Goal: Find specific page/section: Find specific page/section

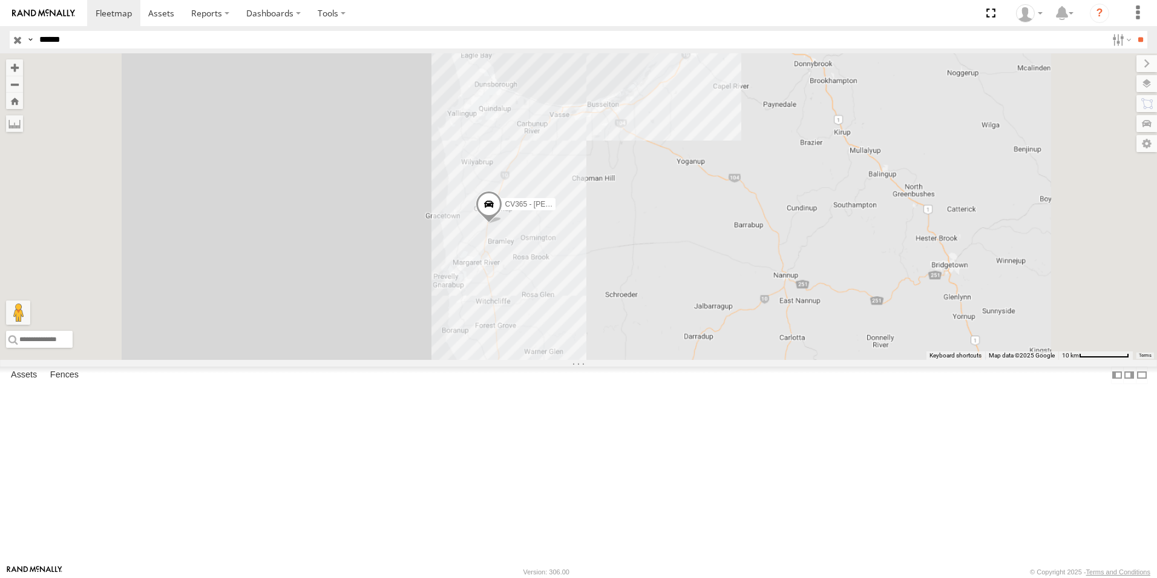
drag, startPoint x: 703, startPoint y: 278, endPoint x: 676, endPoint y: 341, distance: 68.6
click at [676, 341] on div "CV365 - [PERSON_NAME]" at bounding box center [578, 206] width 1157 height 306
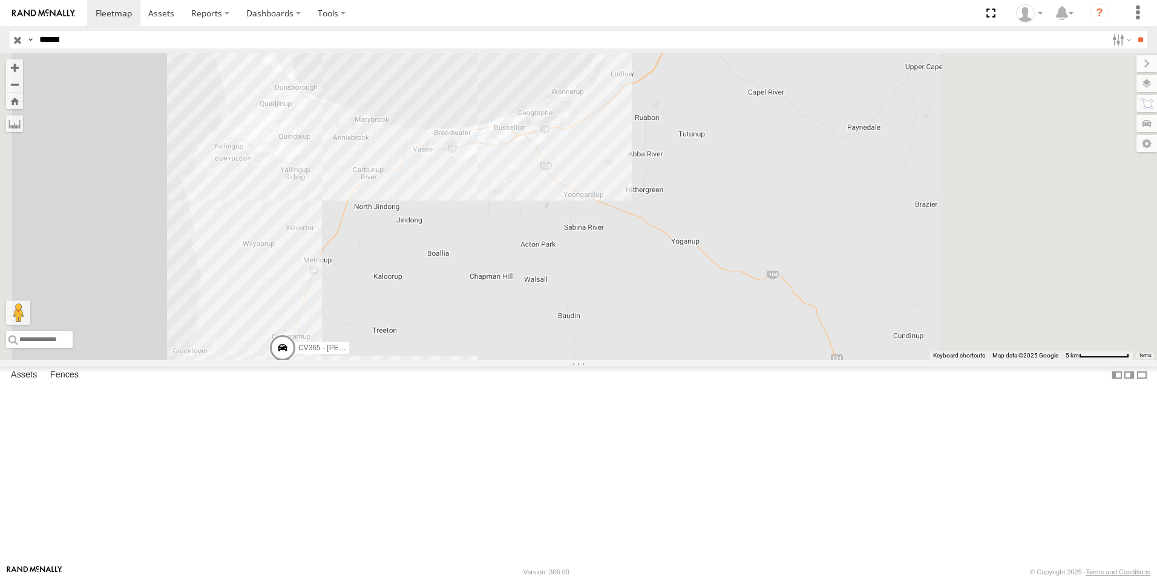
drag, startPoint x: 785, startPoint y: 276, endPoint x: 713, endPoint y: 315, distance: 81.3
click at [713, 315] on div "CV365 - [PERSON_NAME]" at bounding box center [578, 206] width 1157 height 306
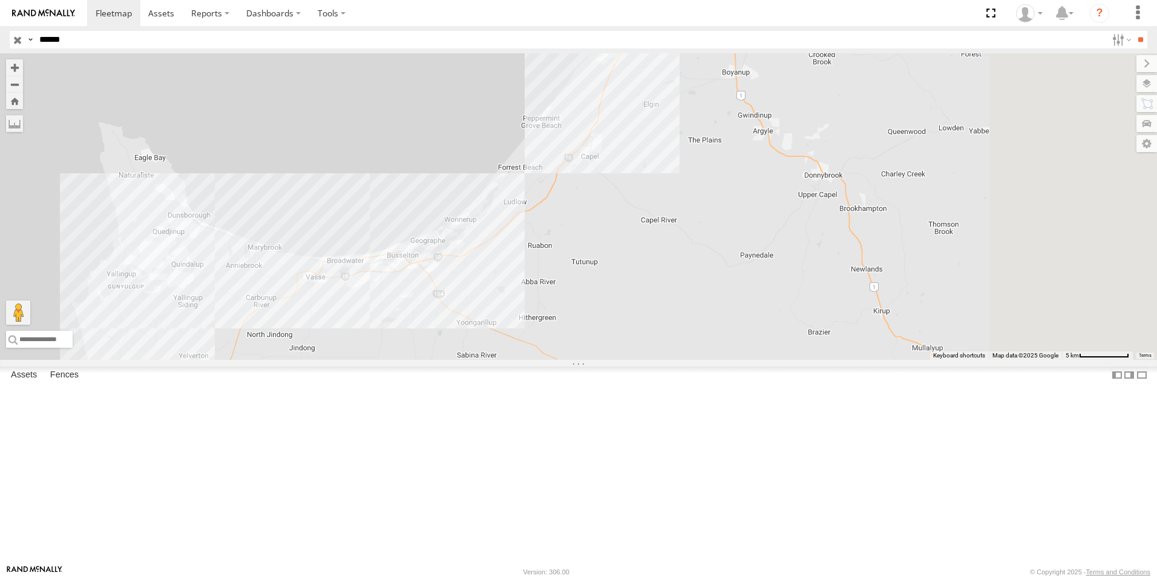
drag, startPoint x: 662, startPoint y: 401, endPoint x: 671, endPoint y: 417, distance: 17.9
click at [662, 360] on div "CV365 - [PERSON_NAME]" at bounding box center [578, 206] width 1157 height 306
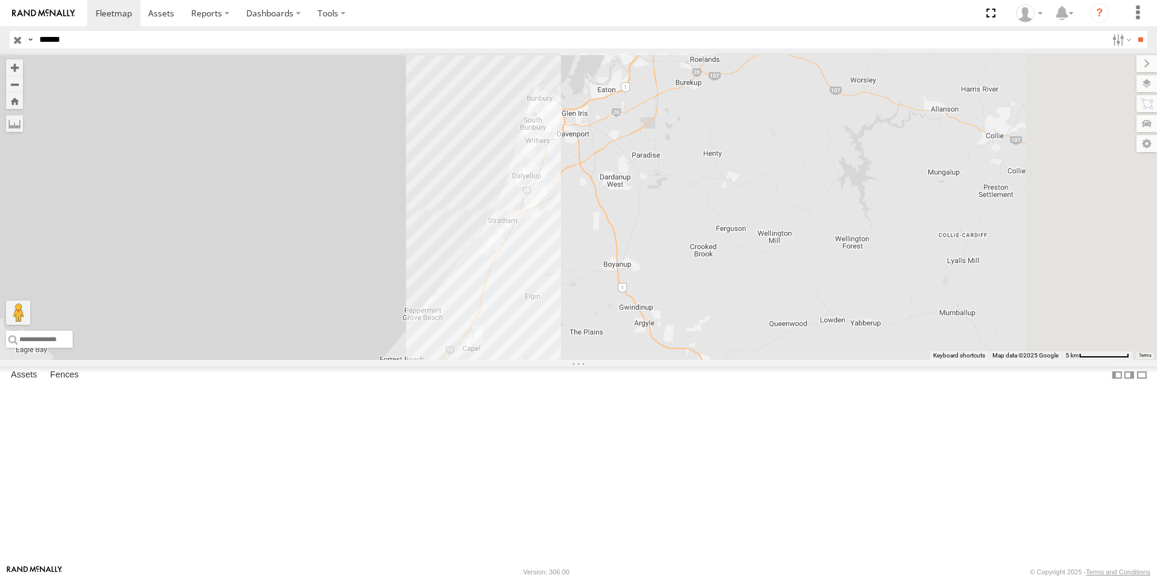
drag, startPoint x: 713, startPoint y: 441, endPoint x: 696, endPoint y: 464, distance: 29.1
click at [696, 360] on div "CV365 - [PERSON_NAME]" at bounding box center [578, 206] width 1157 height 306
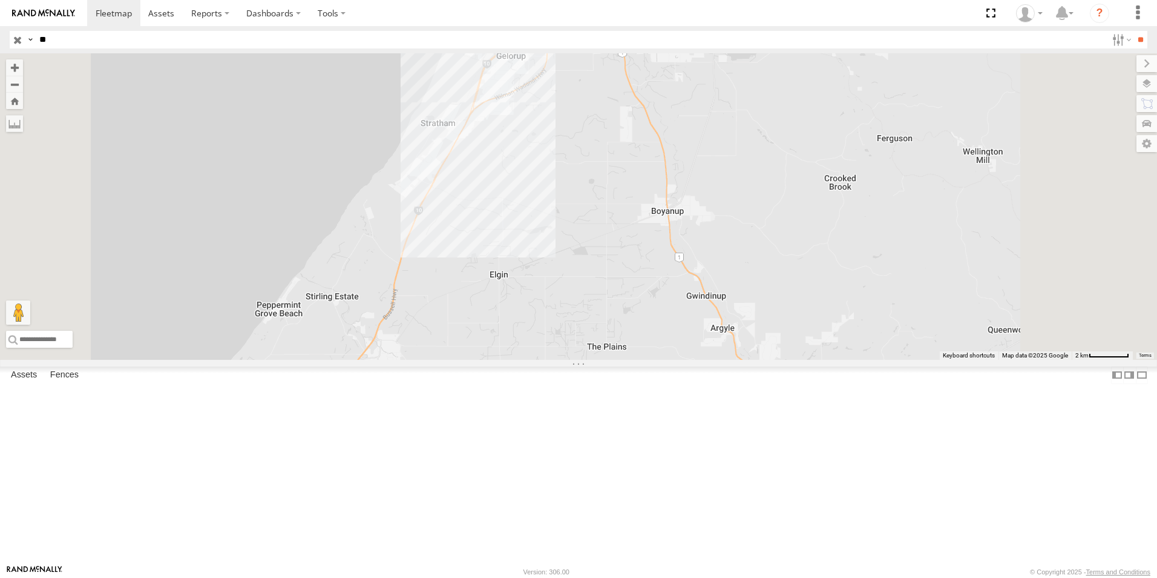
type input "*"
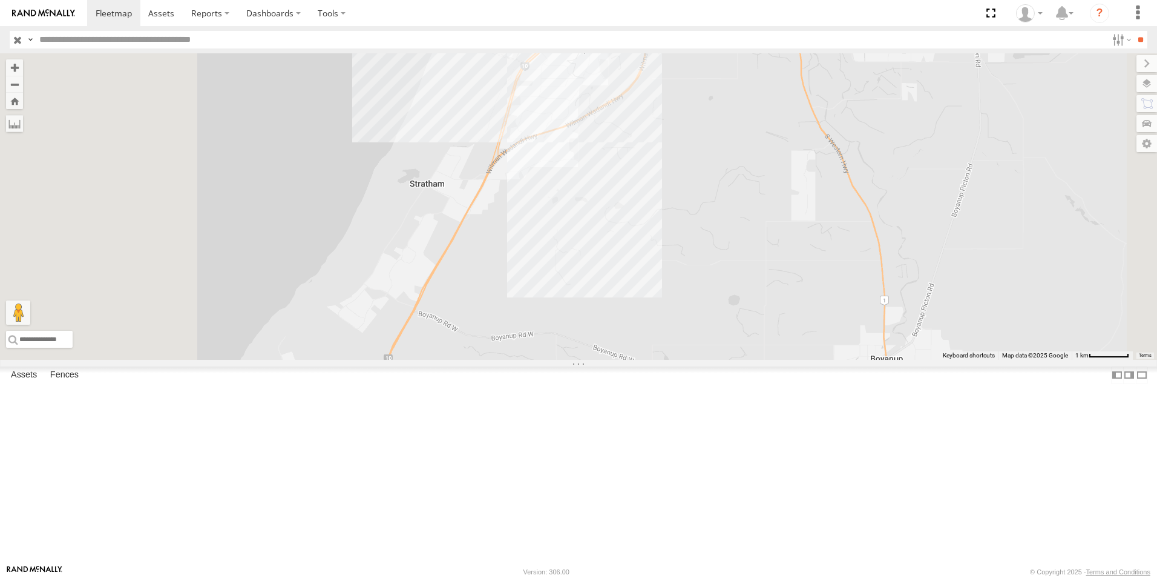
drag, startPoint x: 680, startPoint y: 300, endPoint x: 766, endPoint y: 446, distance: 169.6
click at [766, 360] on div "CV365 - [PERSON_NAME]" at bounding box center [578, 206] width 1157 height 306
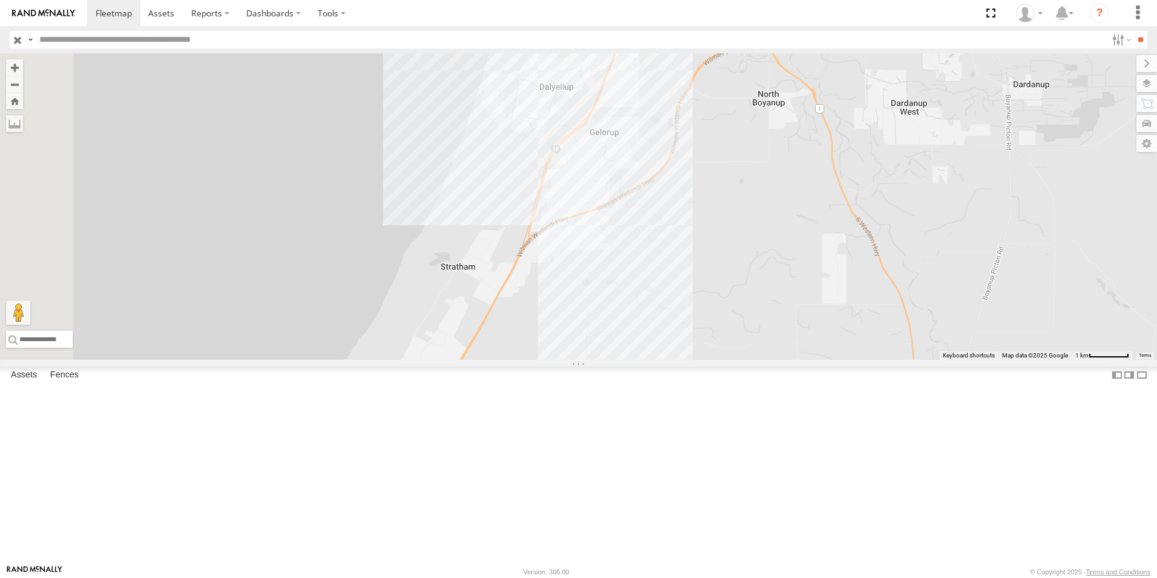
drag, startPoint x: 785, startPoint y: 323, endPoint x: 817, endPoint y: 418, distance: 100.5
click at [817, 360] on div "CV365 - [PERSON_NAME]" at bounding box center [578, 206] width 1157 height 306
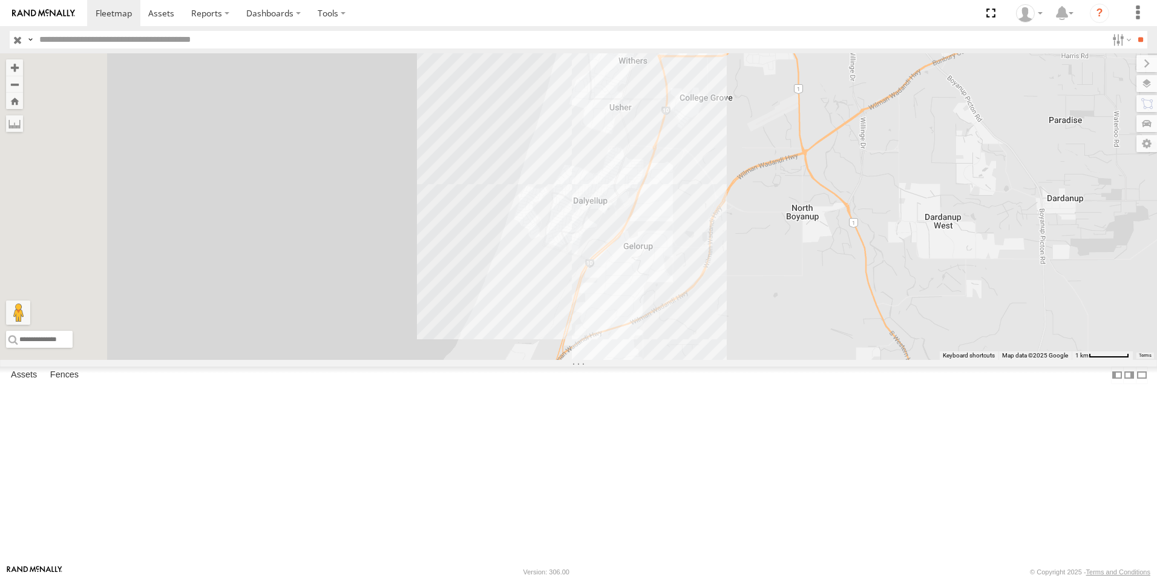
click at [822, 358] on div "CV365 - [PERSON_NAME]" at bounding box center [578, 206] width 1157 height 306
click at [21, 42] on input "button" at bounding box center [18, 40] width 16 height 18
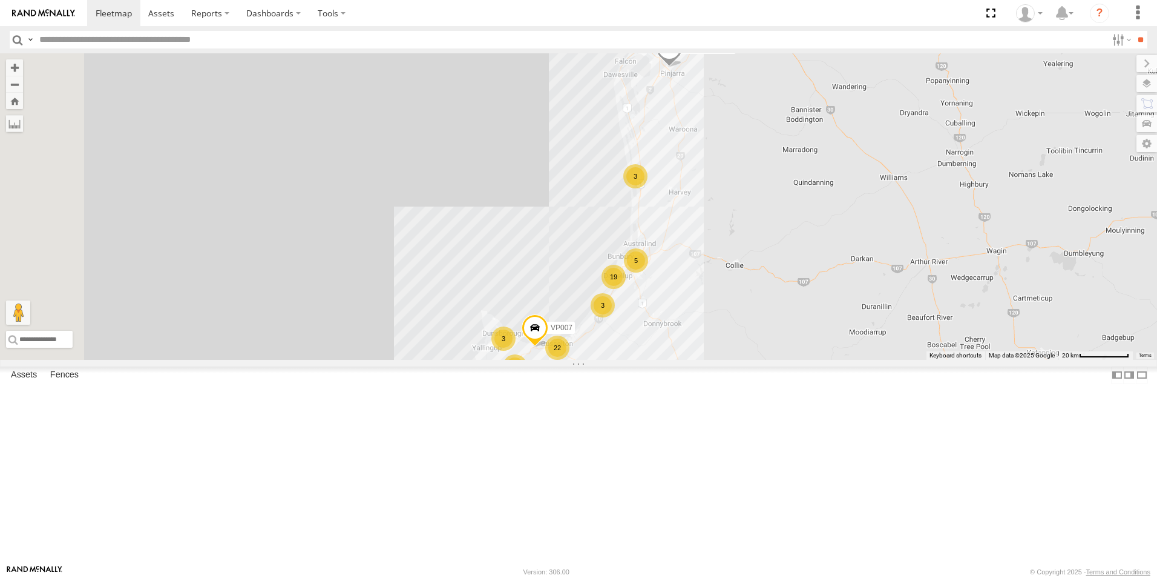
drag, startPoint x: 733, startPoint y: 357, endPoint x: 786, endPoint y: 255, distance: 114.0
click at [786, 255] on div "CV106 - Spare 79 45 41 22 5 36 34 8 31 3 5 5 CV132 - [PERSON_NAME] 46 VP007 3 6…" at bounding box center [578, 206] width 1157 height 306
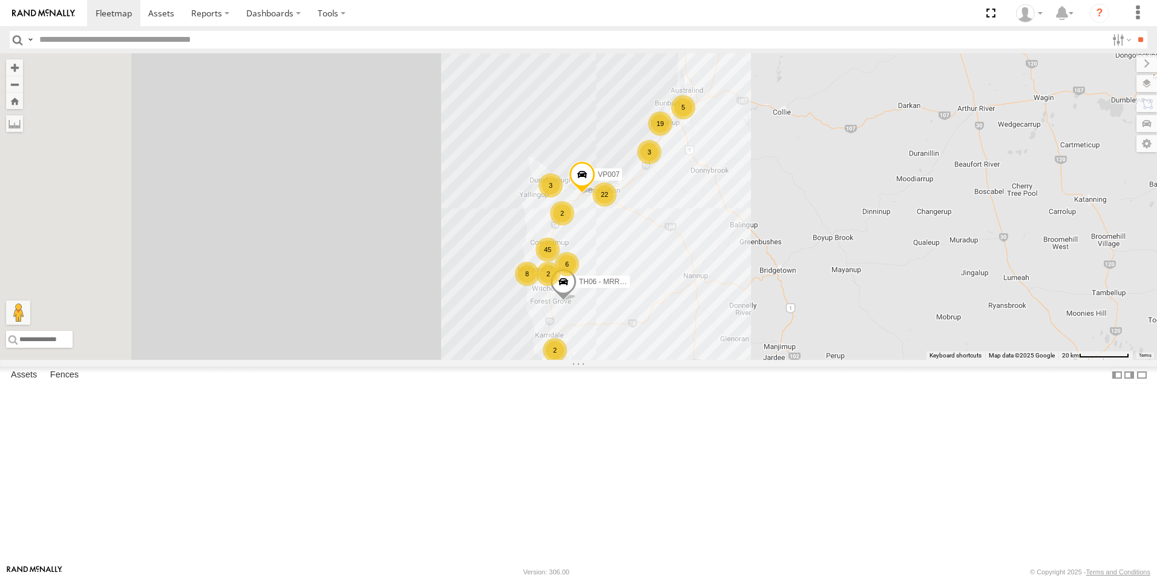
drag, startPoint x: 755, startPoint y: 347, endPoint x: 780, endPoint y: 232, distance: 117.2
click at [780, 232] on div "CV106 - Spare 79 45 41 22 5 36 34 8 31 3 5 5 CV132 - [PERSON_NAME] 46 VP007 3 6…" at bounding box center [578, 206] width 1157 height 306
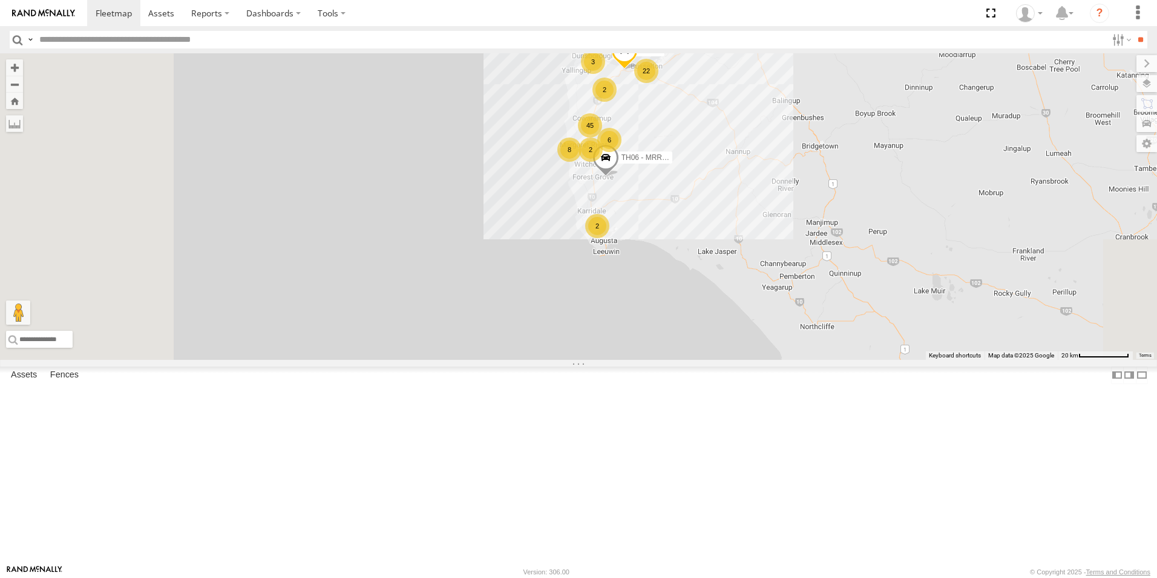
drag, startPoint x: 777, startPoint y: 436, endPoint x: 820, endPoint y: 311, distance: 132.5
click at [820, 311] on div "CV106 - Spare 79 45 41 22 5 36 34 8 31 3 5 5 CV132 - [PERSON_NAME] 46 VP007 3 6…" at bounding box center [578, 206] width 1157 height 306
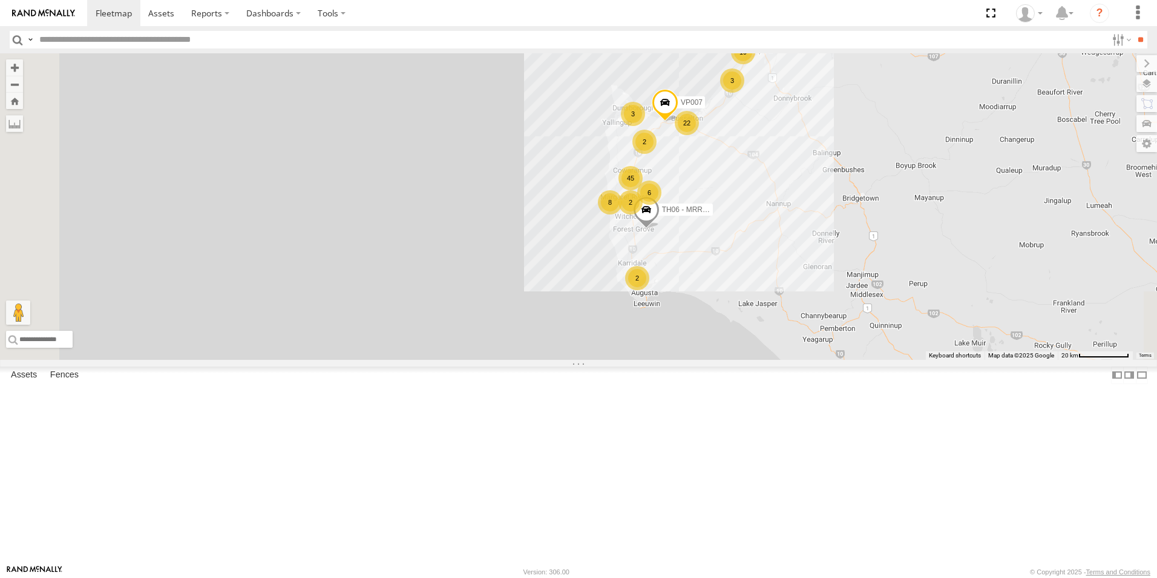
drag, startPoint x: 659, startPoint y: 363, endPoint x: 681, endPoint y: 281, distance: 84.7
click at [701, 360] on div "CV106 - Spare 79 45 41 22 5 36 34 8 31 3 5 5 CV132 - [PERSON_NAME] 46 VP007 3 6…" at bounding box center [578, 206] width 1157 height 306
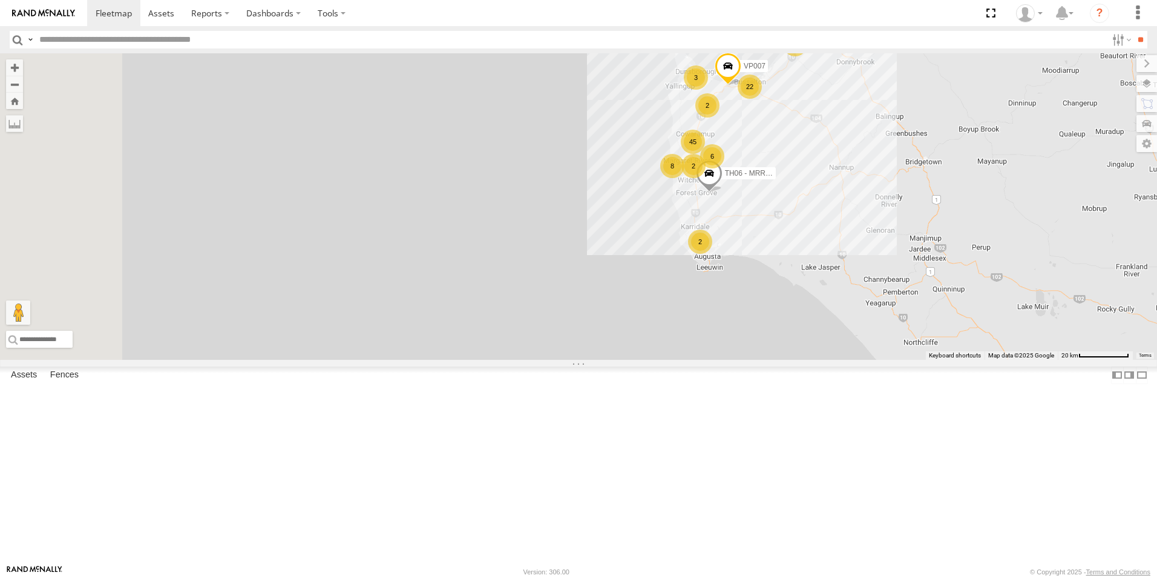
drag, startPoint x: 678, startPoint y: 268, endPoint x: 742, endPoint y: 225, distance: 77.6
click at [742, 225] on div "CV106 - Spare 79 45 41 22 5 36 34 8 31 3 5 5 CV132 - [PERSON_NAME] 46 VP007 3 6…" at bounding box center [578, 206] width 1157 height 306
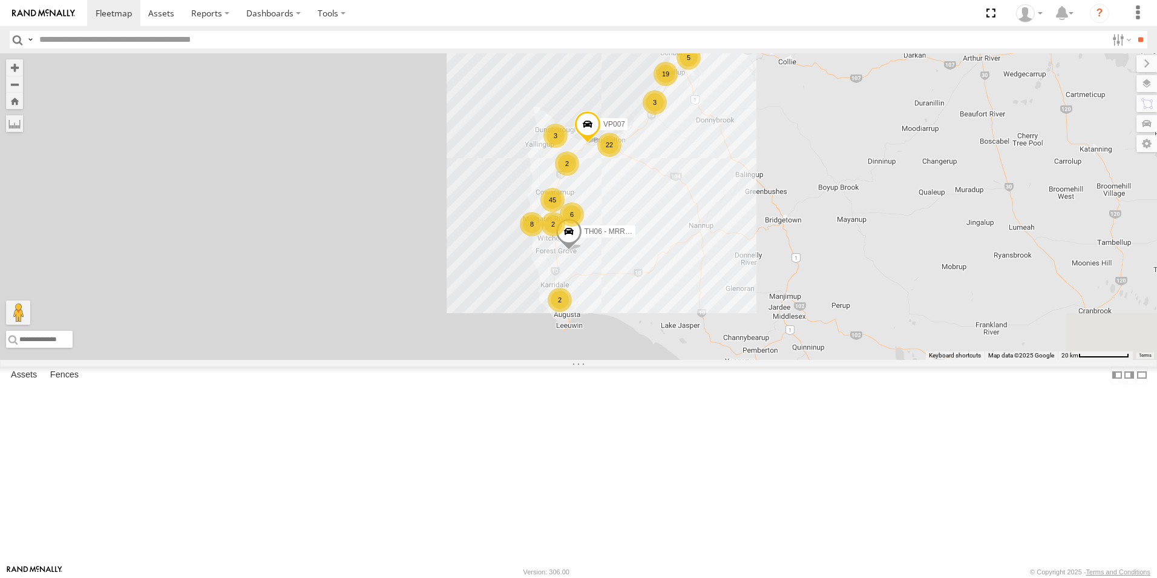
drag, startPoint x: 590, startPoint y: 305, endPoint x: 492, endPoint y: 336, distance: 103.6
click at [492, 336] on div "CV106 - Spare 79 45 41 22 5 36 34 8 31 3 5 5 CV132 - [PERSON_NAME] 46 VP007 3 6…" at bounding box center [578, 206] width 1157 height 306
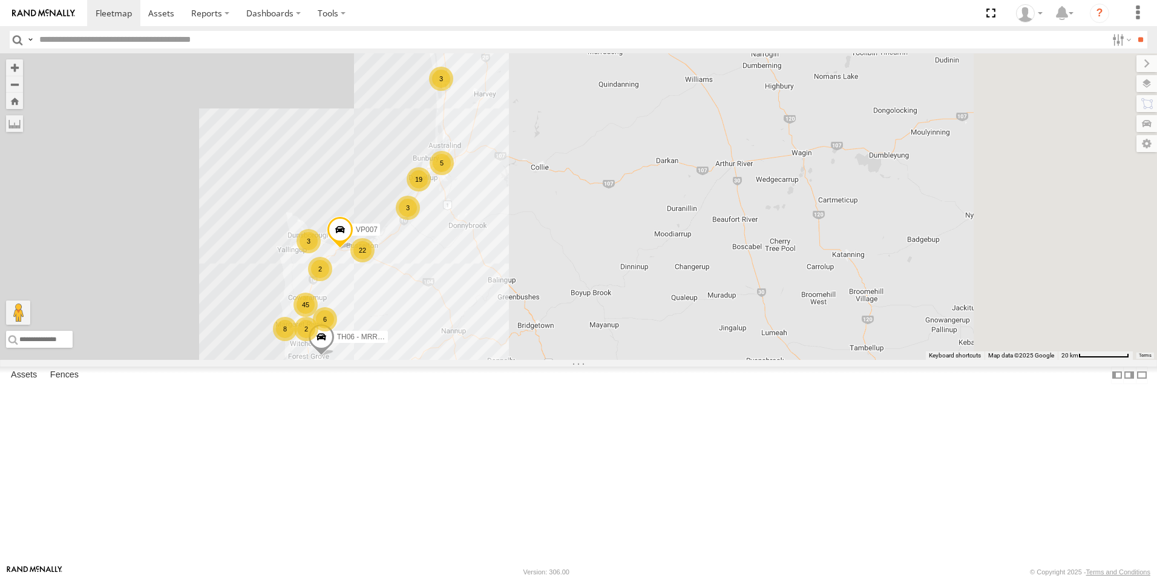
drag, startPoint x: 624, startPoint y: 226, endPoint x: 484, endPoint y: 298, distance: 157.3
click at [484, 298] on div "CV106 - Spare 79 45 41 22 5 36 34 8 31 3 5 5 CV132 - [PERSON_NAME] 46 VP007 3 6…" at bounding box center [578, 206] width 1157 height 306
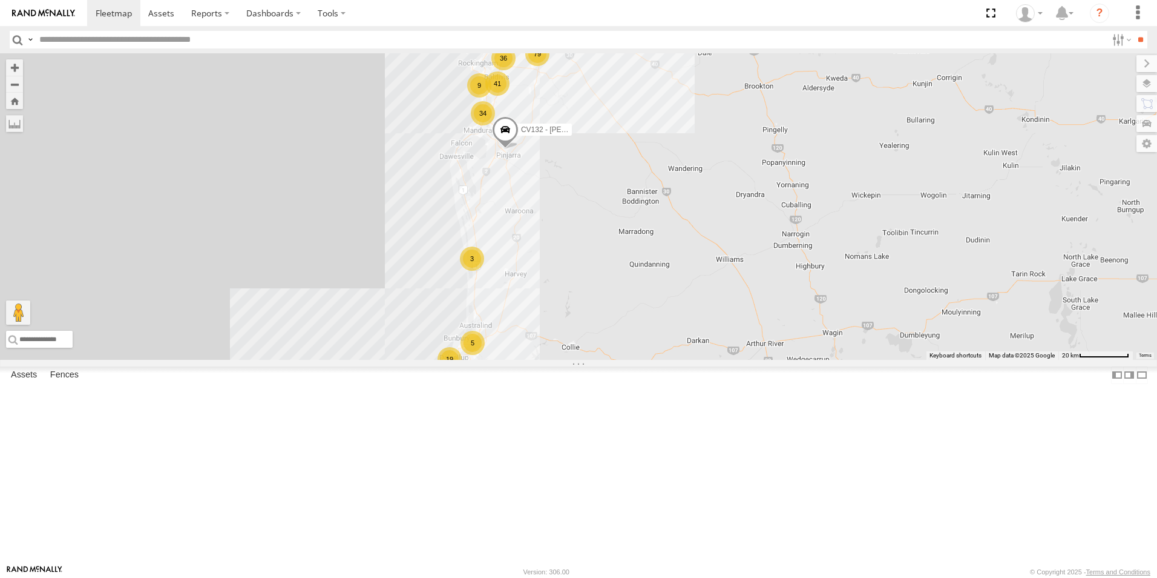
drag, startPoint x: 561, startPoint y: 208, endPoint x: 591, endPoint y: 397, distance: 190.8
click at [591, 360] on div "CV106 - Spare 79 45 41 22 5 36 34 8 31 3 5 5 CV132 - [PERSON_NAME] 46 VP007 3 6…" at bounding box center [578, 206] width 1157 height 306
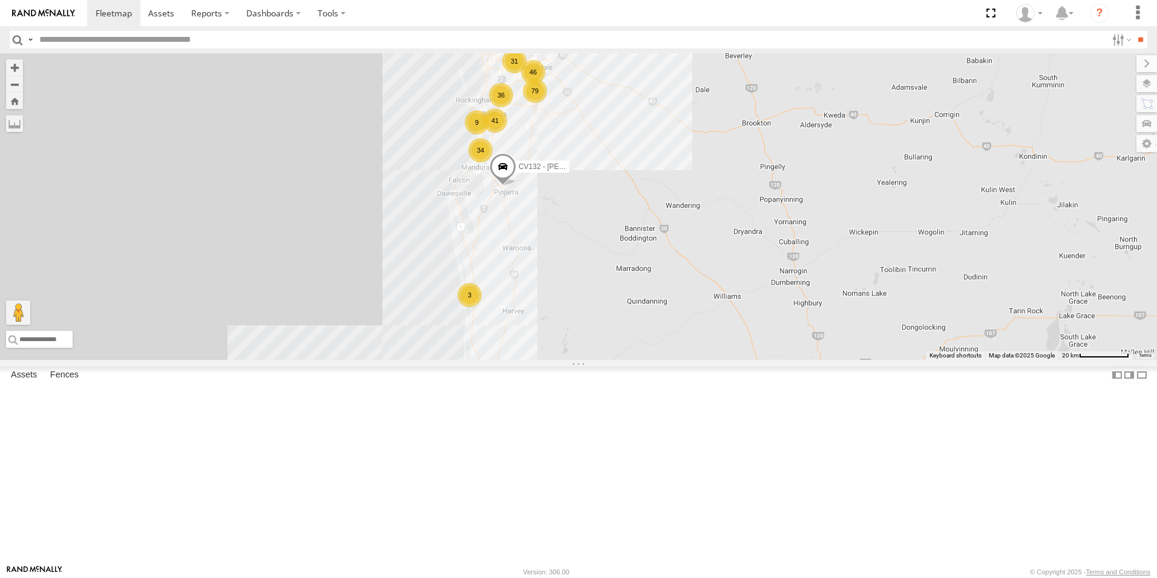
drag, startPoint x: 587, startPoint y: 259, endPoint x: 560, endPoint y: 350, distance: 95.2
click at [560, 350] on div "CV106 - Spare 79 45 41 22 5 36 34 8 31 3 5 5 CV132 - [PERSON_NAME] 46 VP007 3 6…" at bounding box center [578, 206] width 1157 height 306
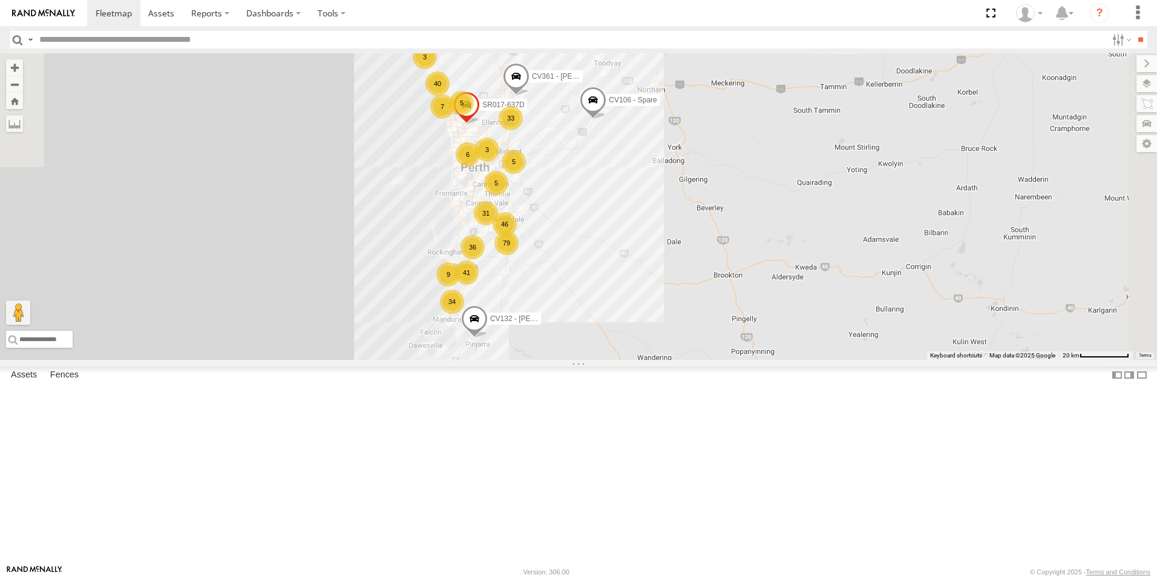
drag, startPoint x: 563, startPoint y: 274, endPoint x: 560, endPoint y: 346, distance: 71.5
click at [560, 346] on div "CV106 - Spare 79 45 41 22 5 36 34 8 31 3 5 5 CV132 - [PERSON_NAME] 46 VP007 3 6…" at bounding box center [578, 206] width 1157 height 306
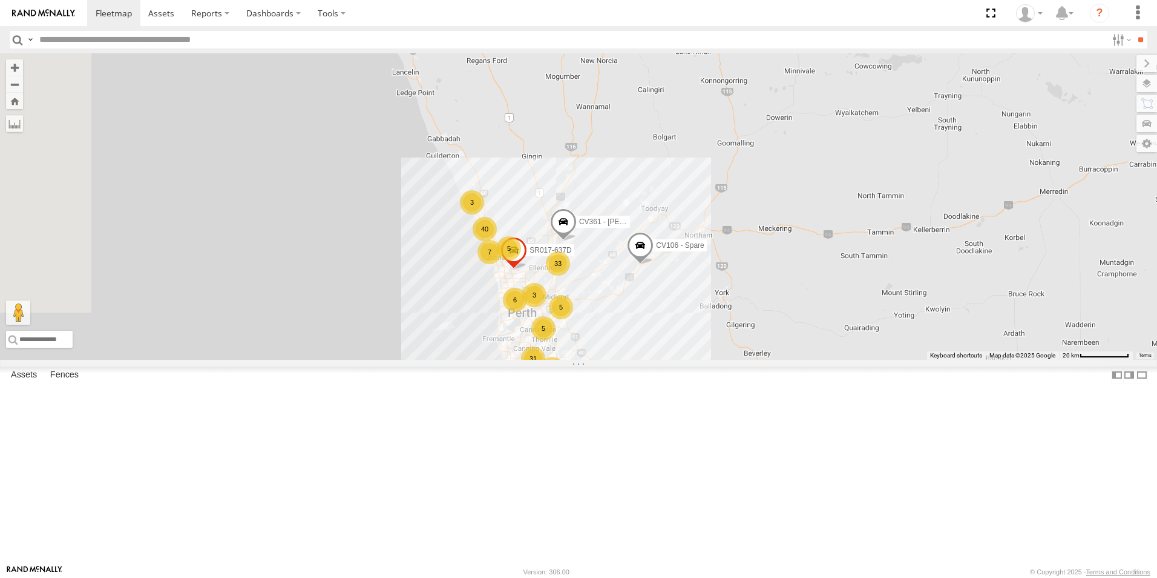
click at [608, 360] on div "CV106 - Spare 79 45 41 22 5 36 34 8 31 3 5 5 CV132 - [PERSON_NAME] 46 VP007 3 6…" at bounding box center [578, 206] width 1157 height 306
click at [553, 336] on div "CV106 - Spare 79 45 41 22 5 36 34 8 31 3 5 5 CV132 - [PERSON_NAME] 46 VP007 3 6…" at bounding box center [578, 206] width 1157 height 306
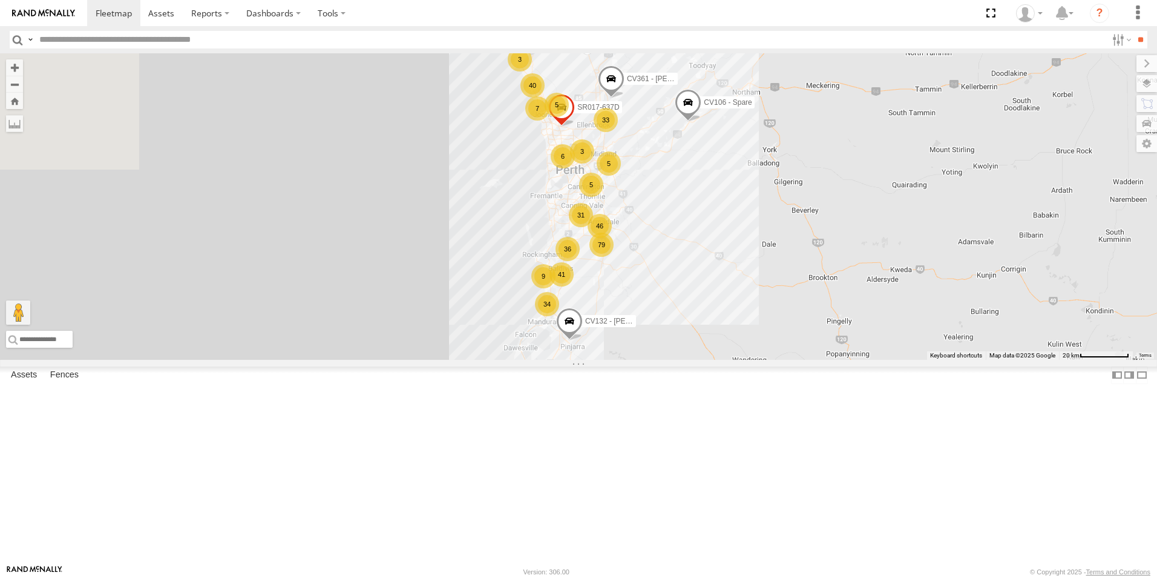
drag, startPoint x: 558, startPoint y: 446, endPoint x: 616, endPoint y: 272, distance: 183.8
click at [616, 272] on div "CV106 - Spare 79 45 41 22 5 36 34 8 31 3 5 5 CV132 - [PERSON_NAME] 46 VP007 3 6…" at bounding box center [578, 206] width 1157 height 306
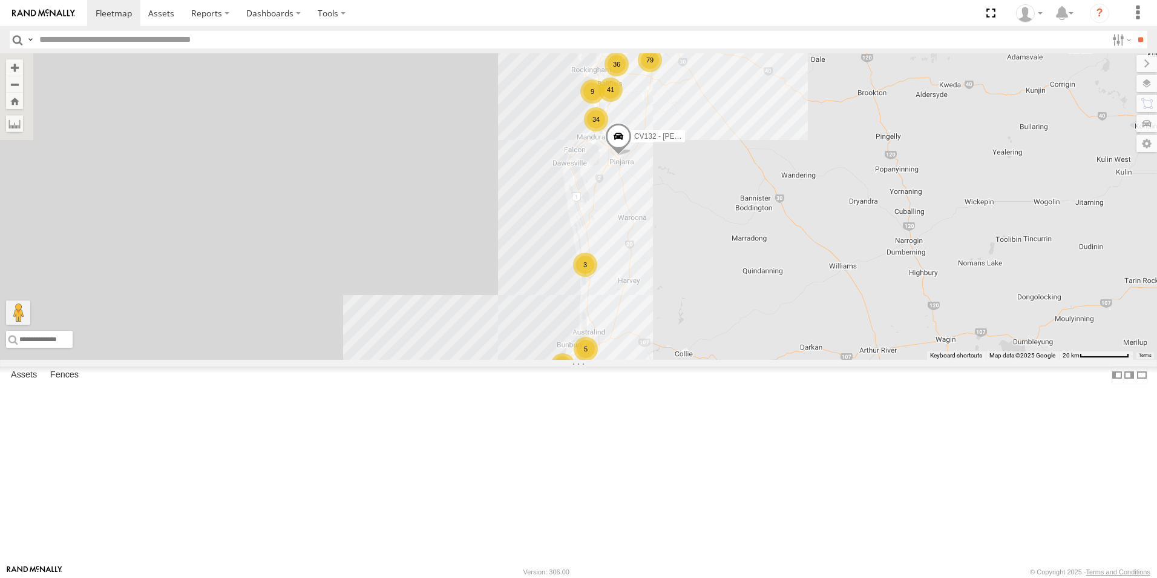
drag, startPoint x: 595, startPoint y: 440, endPoint x: 640, endPoint y: 255, distance: 189.4
click at [640, 255] on div "CV106 - Spare 79 45 41 22 5 36 34 8 31 3 5 5 CV132 - [PERSON_NAME] 46 VP007 3 6…" at bounding box center [578, 206] width 1157 height 306
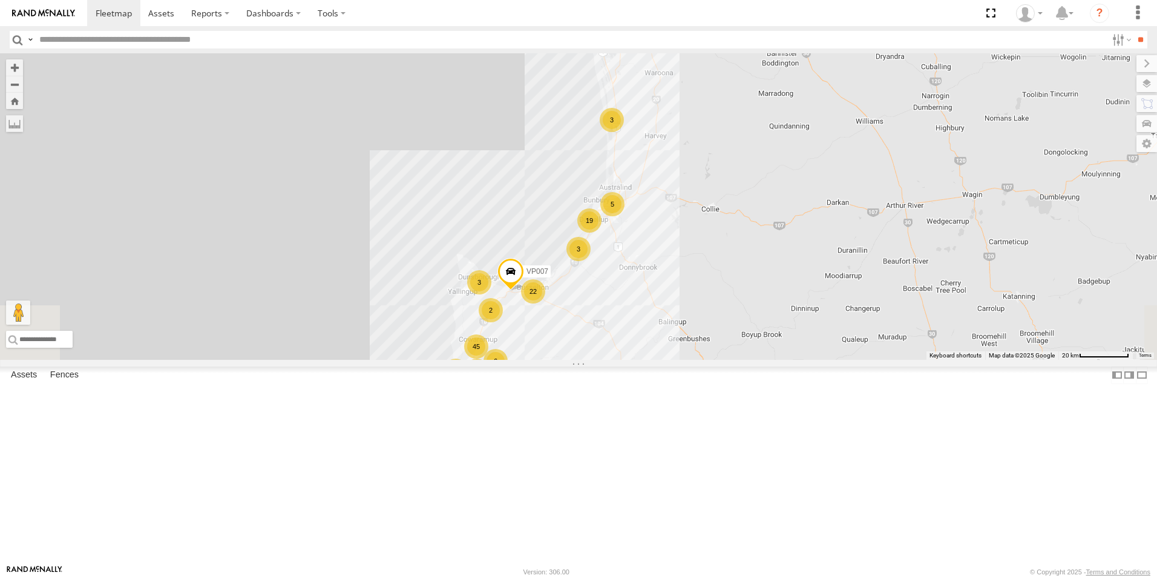
drag, startPoint x: 637, startPoint y: 411, endPoint x: 662, endPoint y: 271, distance: 142.6
click at [662, 271] on div "CV106 - Spare 79 45 41 22 5 36 34 8 31 3 5 5 CV132 - [PERSON_NAME] 46 VP007 3 6…" at bounding box center [578, 206] width 1157 height 306
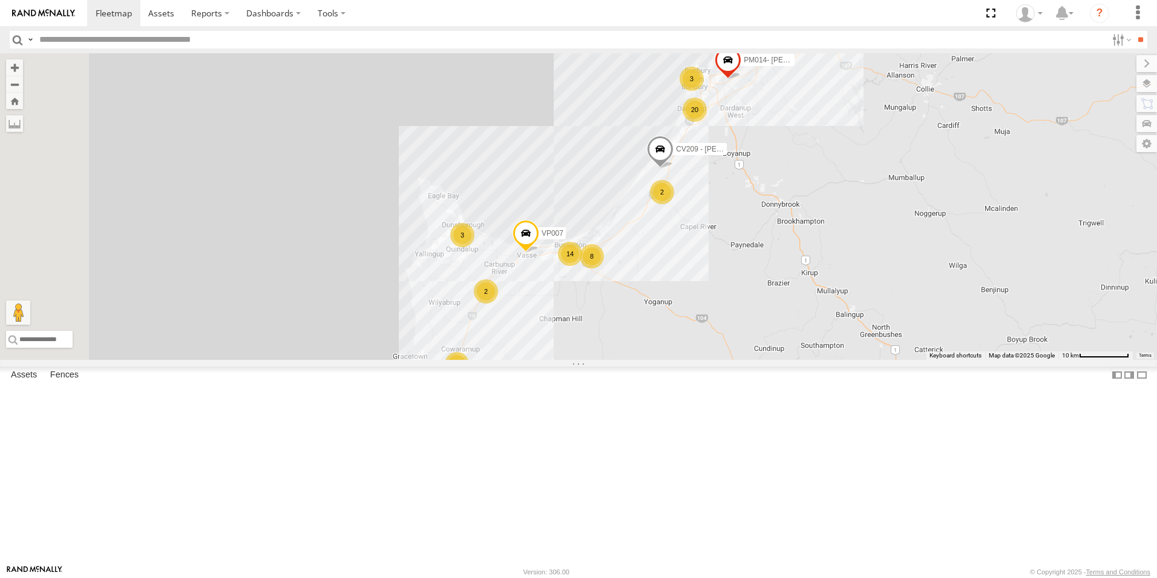
drag, startPoint x: 697, startPoint y: 347, endPoint x: 714, endPoint y: 240, distance: 109.1
click at [714, 240] on div "CV106 - Spare CV132 - [PERSON_NAME] VP007 TH06 - MRRC Fencing Tractor SR017-637…" at bounding box center [578, 206] width 1157 height 306
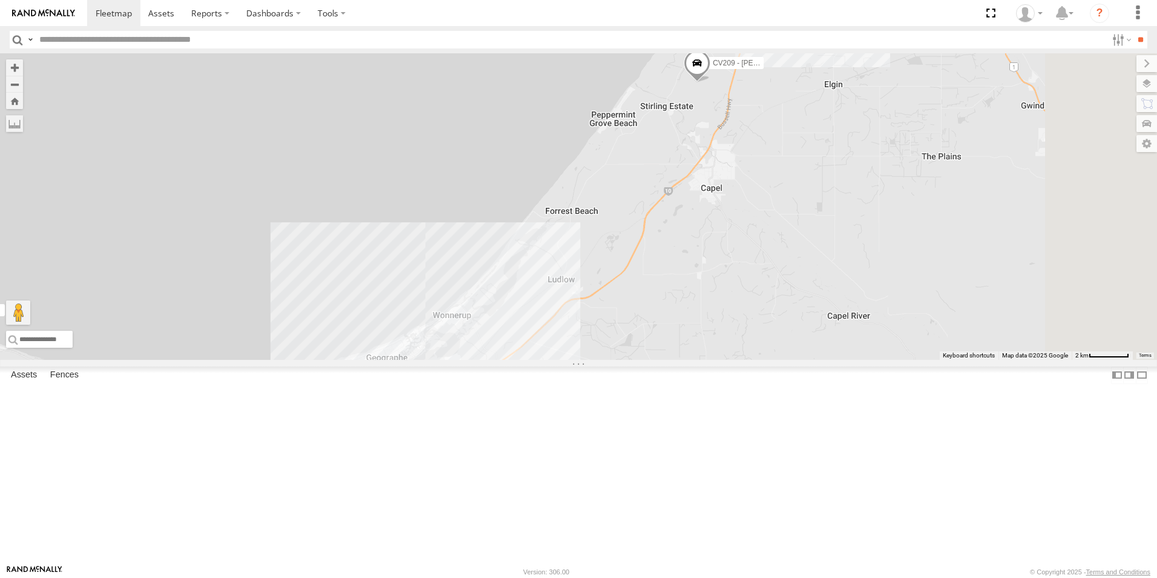
drag, startPoint x: 759, startPoint y: 277, endPoint x: 462, endPoint y: 240, distance: 298.9
click at [462, 240] on div "CV106 - Spare CV132 - [PERSON_NAME] VP007 TH06 - MRRC Fencing Tractor SR017-637…" at bounding box center [578, 206] width 1157 height 306
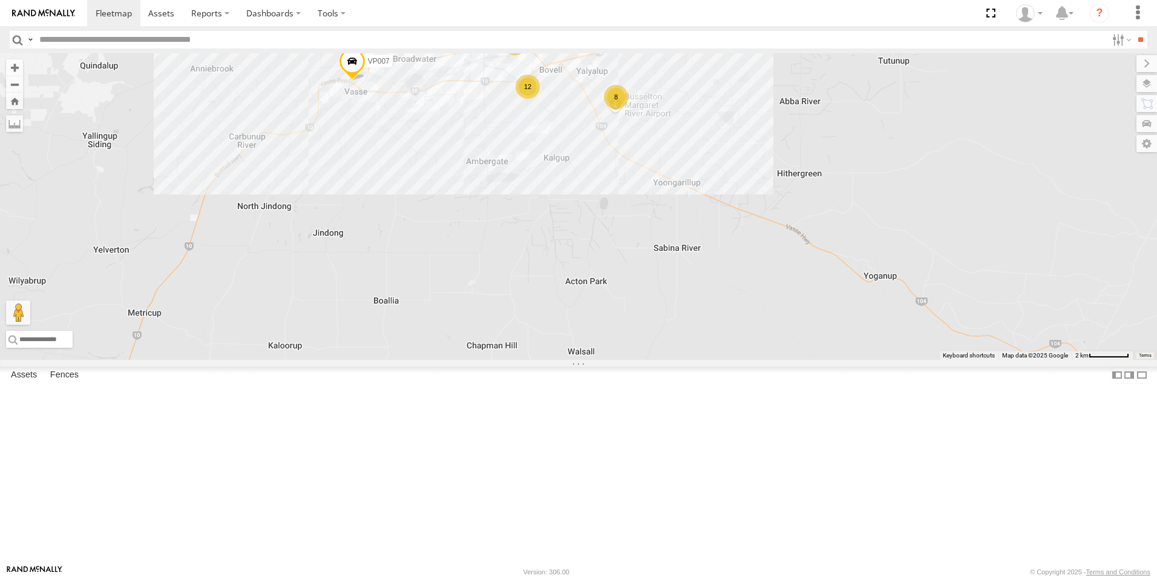
drag, startPoint x: 578, startPoint y: 394, endPoint x: 775, endPoint y: 49, distance: 397.5
click at [775, 49] on body at bounding box center [578, 289] width 1157 height 578
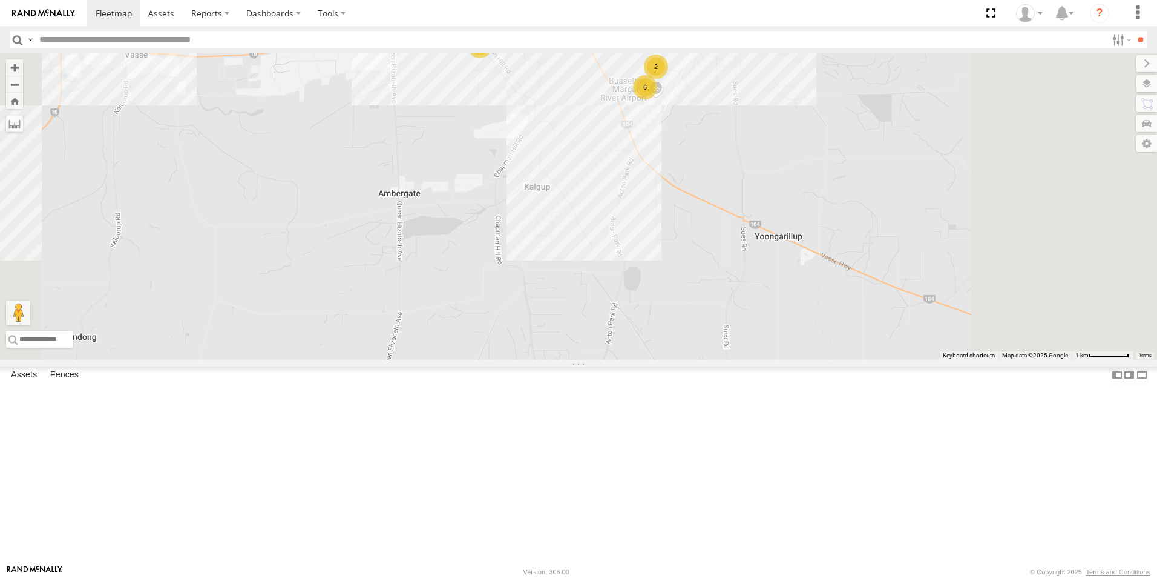
drag, startPoint x: 741, startPoint y: 311, endPoint x: 728, endPoint y: 331, distance: 23.2
click at [728, 331] on div "CV106 - Spare CV132 - [PERSON_NAME] VP007 TH06 - MRRC Fencing Tractor SR017-637…" at bounding box center [578, 206] width 1157 height 306
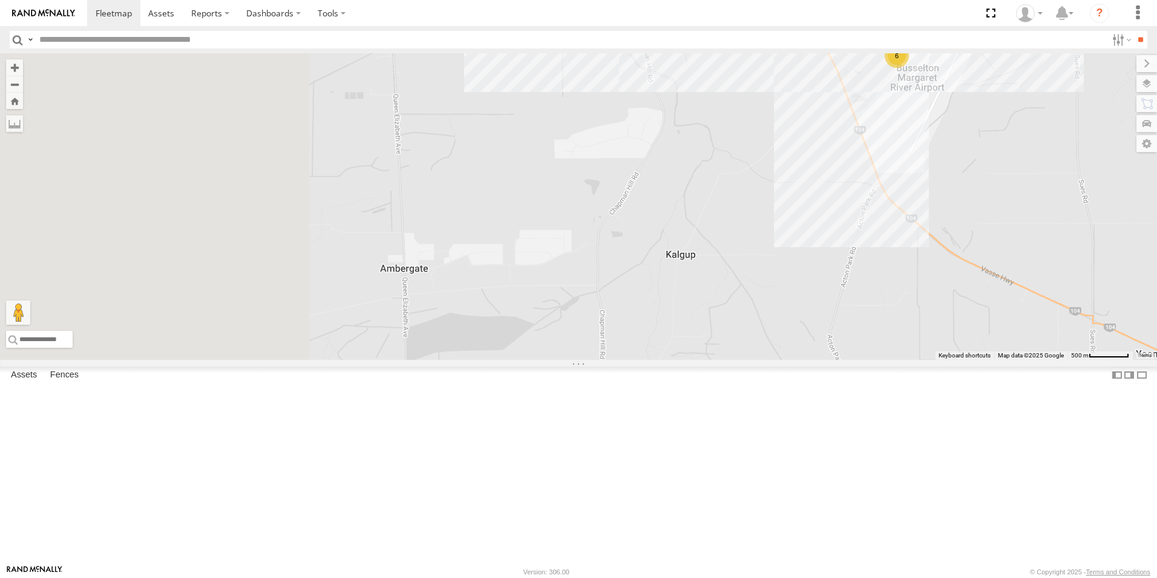
drag, startPoint x: 536, startPoint y: 287, endPoint x: 766, endPoint y: 268, distance: 231.5
click at [766, 268] on div "CV106 - Spare CV132 - [PERSON_NAME] VP007 TH06 - MRRC Fencing Tractor SR017-637…" at bounding box center [578, 206] width 1157 height 306
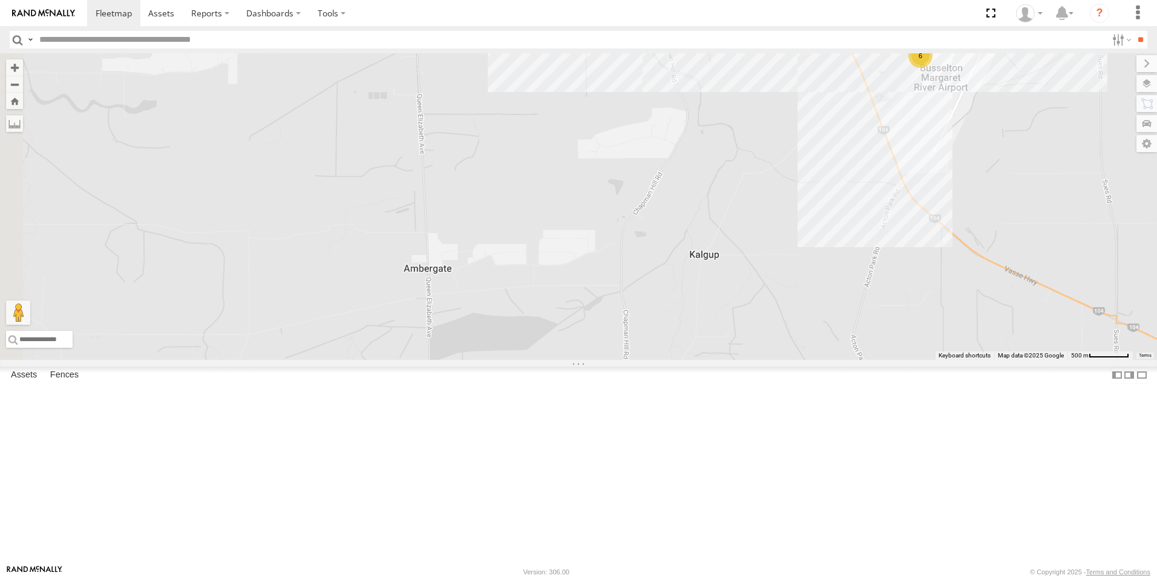
drag, startPoint x: 430, startPoint y: 310, endPoint x: 654, endPoint y: 297, distance: 225.0
click at [654, 297] on div "CV106 - Spare CV132 - [PERSON_NAME] VP007 TH06 - MRRC Fencing Tractor SR017-637…" at bounding box center [578, 206] width 1157 height 306
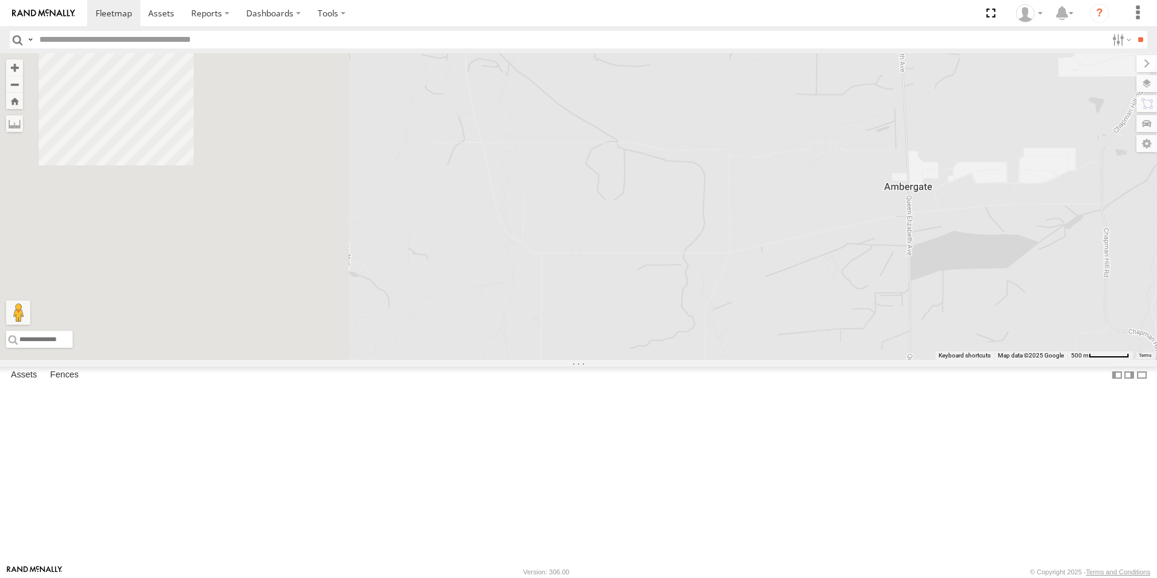
drag, startPoint x: 488, startPoint y: 314, endPoint x: 740, endPoint y: 232, distance: 265.3
click at [740, 232] on div "CV106 - Spare CV132 - [PERSON_NAME] VP007 TH06 - MRRC Fencing Tractor SR017-637…" at bounding box center [578, 206] width 1157 height 306
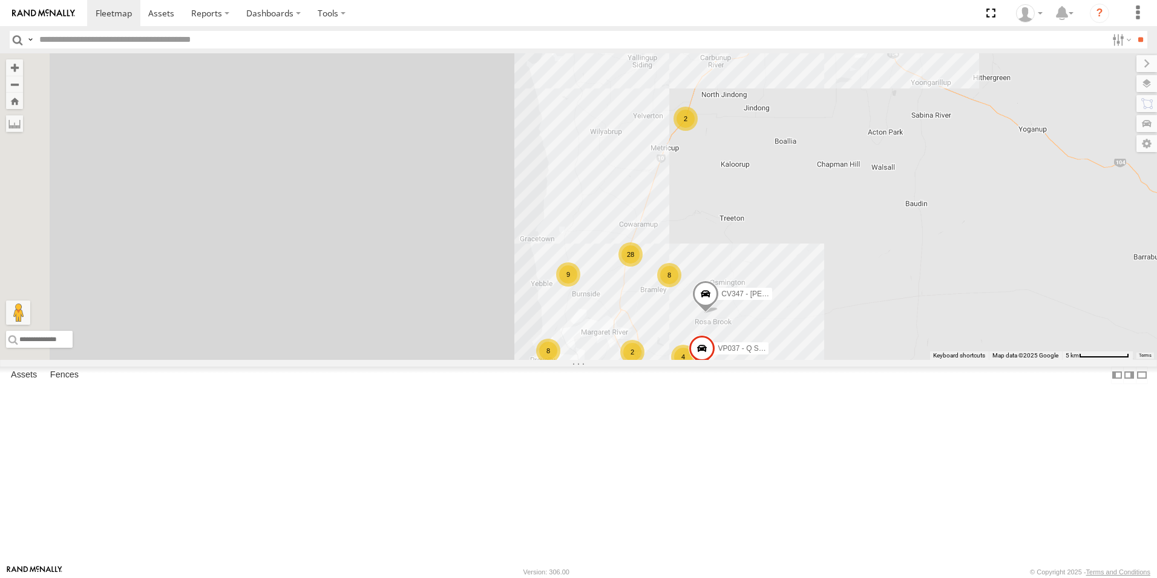
drag, startPoint x: 631, startPoint y: 387, endPoint x: 860, endPoint y: 318, distance: 239.6
click at [860, 318] on div "CV106 - Spare CV132 - [PERSON_NAME] VP007 TH06 - MRRC Fencing Tractor SR017-637…" at bounding box center [578, 206] width 1157 height 306
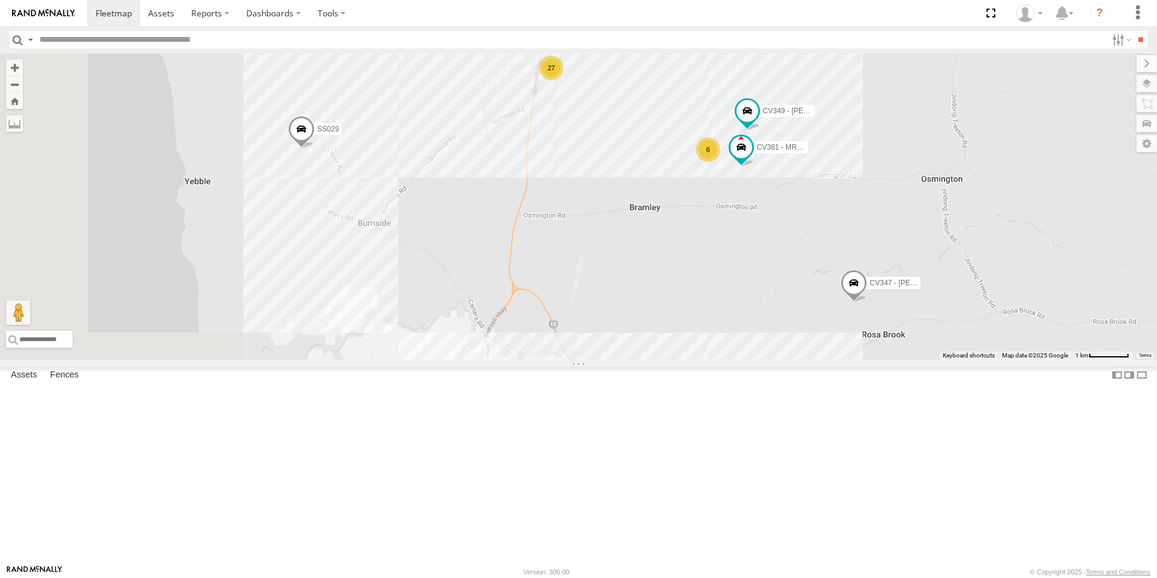
drag, startPoint x: 532, startPoint y: 303, endPoint x: 696, endPoint y: 320, distance: 164.9
click at [720, 343] on div "CV106 - Spare CV132 - [PERSON_NAME] VP007 TH06 - MRRC Fencing Tractor SR017-637…" at bounding box center [578, 206] width 1157 height 306
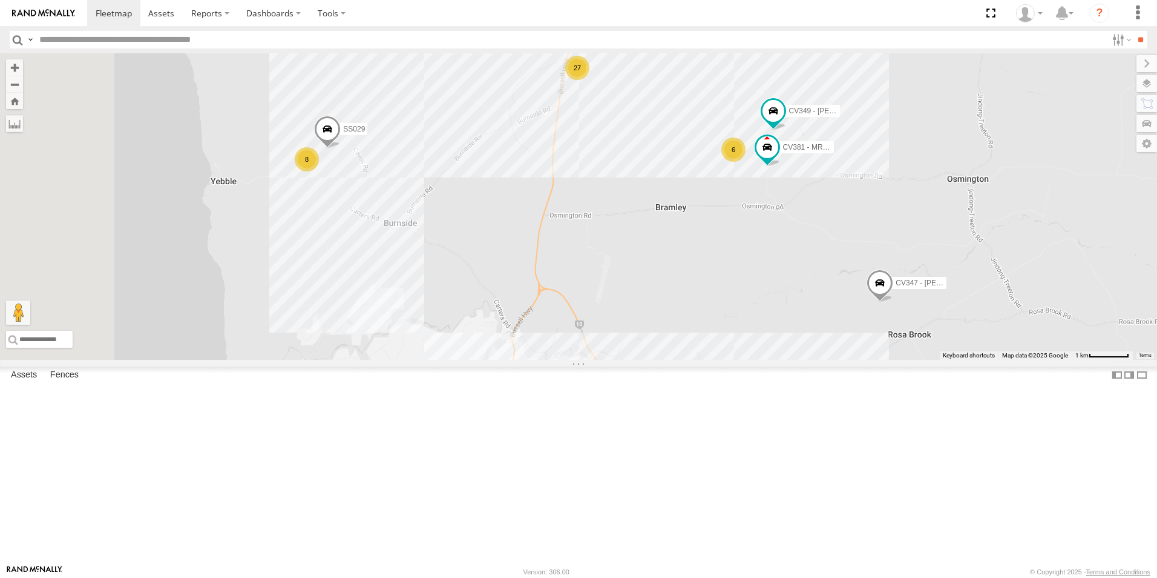
drag, startPoint x: 763, startPoint y: 234, endPoint x: 760, endPoint y: 300, distance: 66.0
click at [760, 300] on div "CV106 - Spare CV132 - [PERSON_NAME] VP007 TH06 - MRRC Fencing Tractor SR017-637…" at bounding box center [578, 206] width 1157 height 306
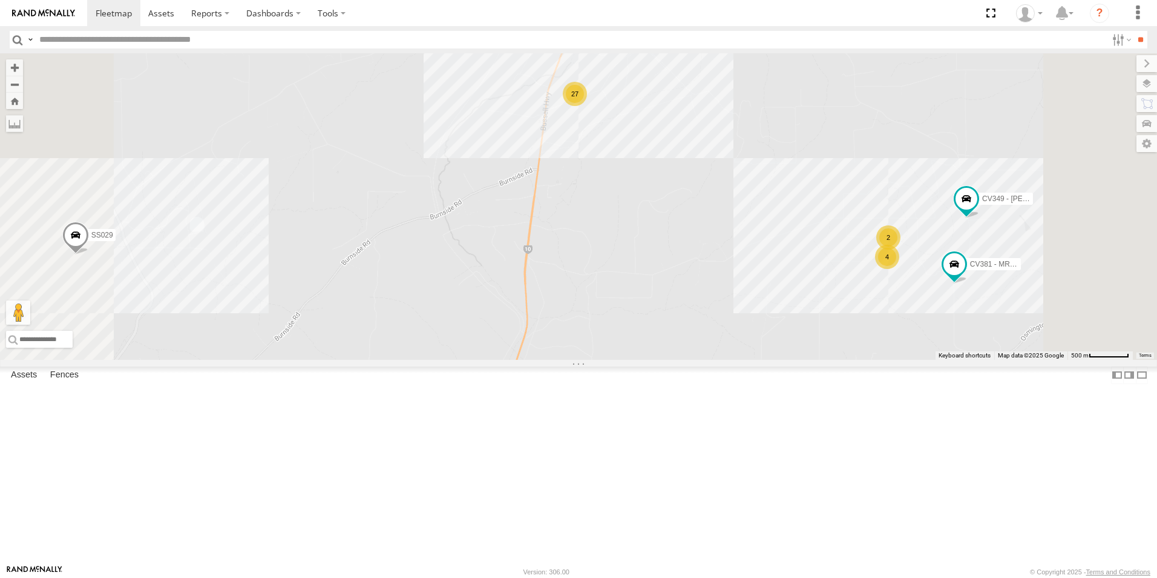
drag, startPoint x: 726, startPoint y: 267, endPoint x: 758, endPoint y: 328, distance: 68.8
click at [758, 328] on div "CV106 - Spare CV132 - [PERSON_NAME] VP007 TH06 - MRRC Fencing Tractor SR017-637…" at bounding box center [578, 206] width 1157 height 306
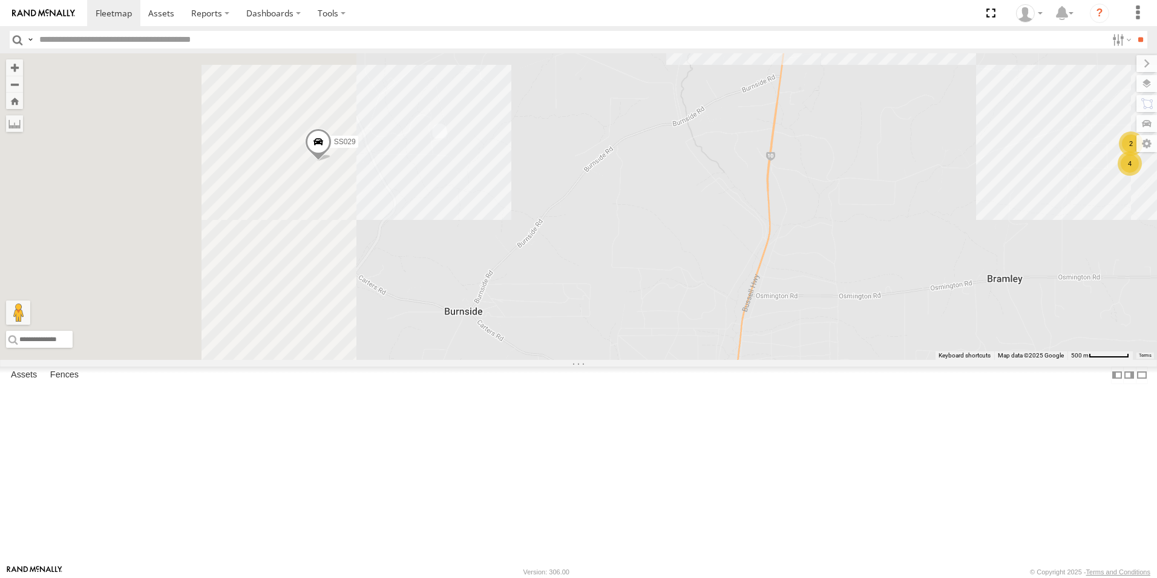
drag
click at [685, 273] on div "CV106 - Spare CV132 - [PERSON_NAME] VP007 TH06 - MRRC Fencing Tractor SR017-637…" at bounding box center [578, 206] width 1157 height 306
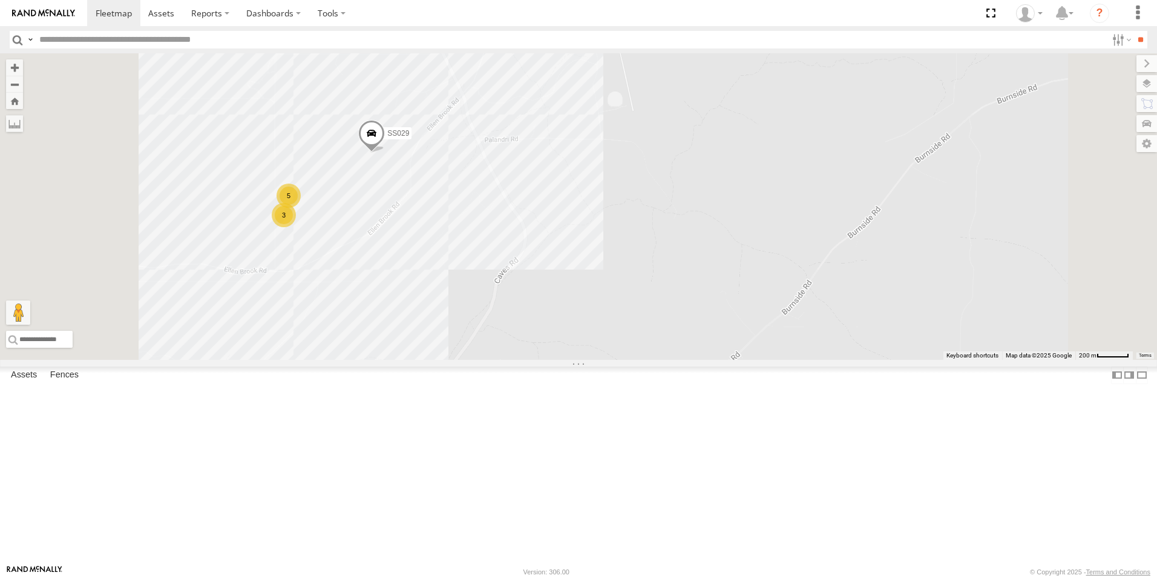
drag, startPoint x: 504, startPoint y: 300, endPoint x: 642, endPoint y: 303, distance: 137.4
click at [642, 303] on div "CV106 - Spare CV132 - [PERSON_NAME] VP007 TH06 - MRRC Fencing Tractor SR017-637…" at bounding box center [578, 206] width 1157 height 306
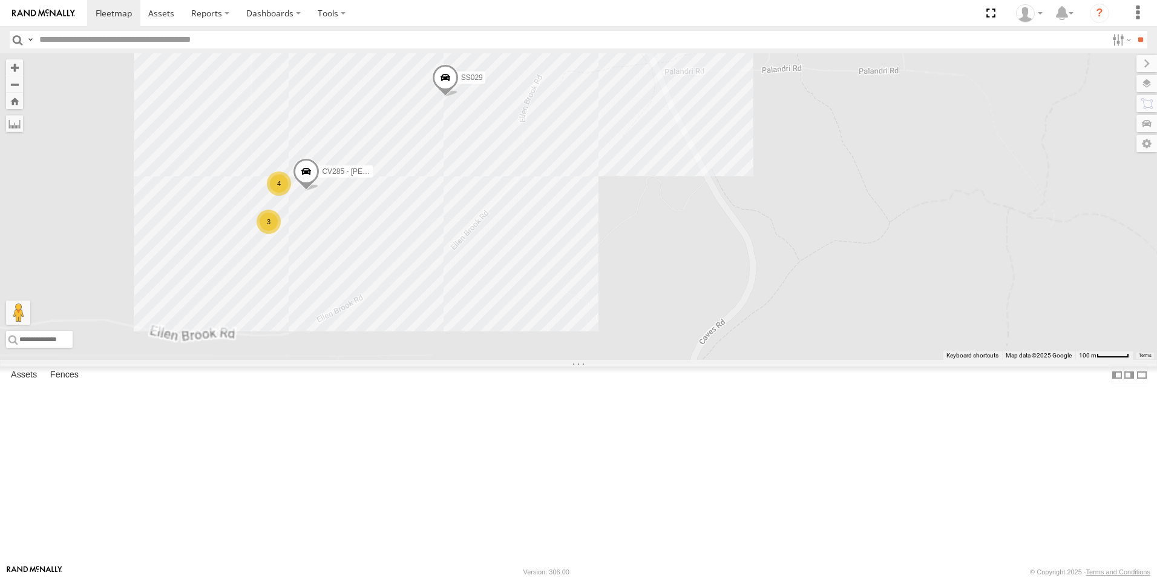
drag, startPoint x: 520, startPoint y: 352, endPoint x: 670, endPoint y: 361, distance: 149.8
click at [670, 360] on div "CV106 - Spare CV132 - [PERSON_NAME] VP007 TH06 - MRRC Fencing Tractor SR017-637…" at bounding box center [578, 206] width 1157 height 306
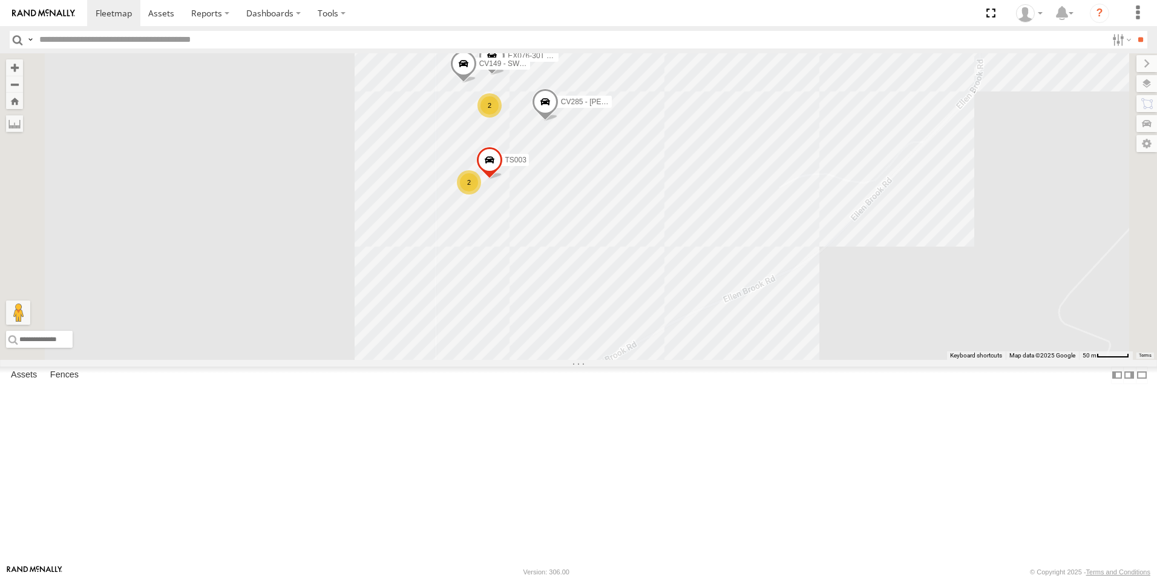
drag, startPoint x: 688, startPoint y: 311, endPoint x: 659, endPoint y: 332, distance: 36.5
click at [659, 332] on div "CV106 - Spare CV132 - [PERSON_NAME] VP007 TH06 - MRRC Fencing Tractor SR017-637…" at bounding box center [578, 206] width 1157 height 306
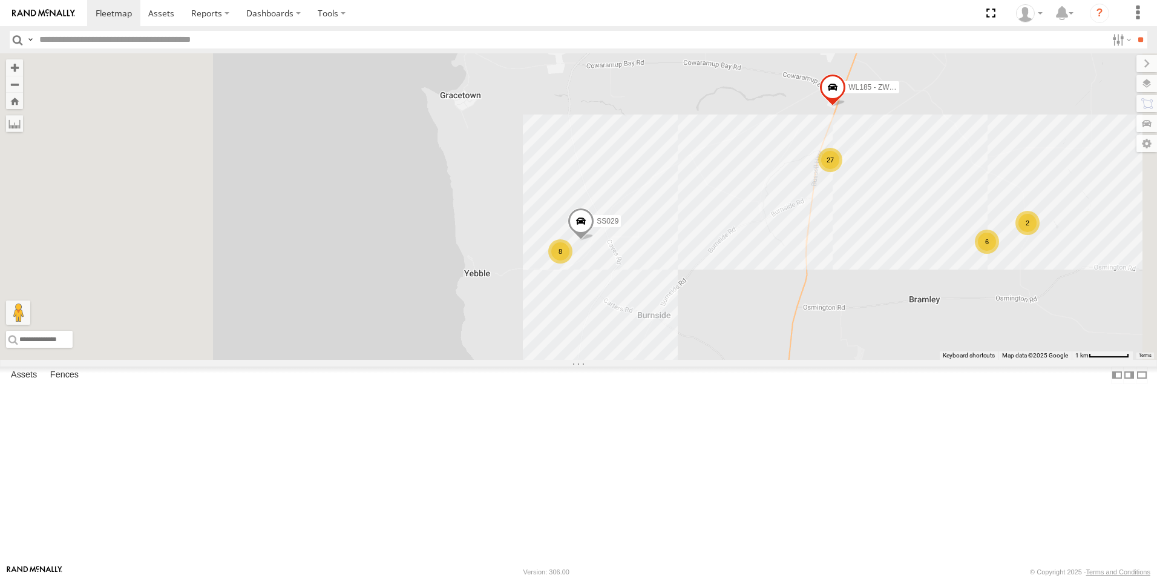
drag, startPoint x: 598, startPoint y: 378, endPoint x: 706, endPoint y: 413, distance: 113.1
click at [706, 360] on div "CV106 - Spare CV132 - [PERSON_NAME] VP007 TH06 - MRRC Fencing Tractor SR017-637…" at bounding box center [578, 206] width 1157 height 306
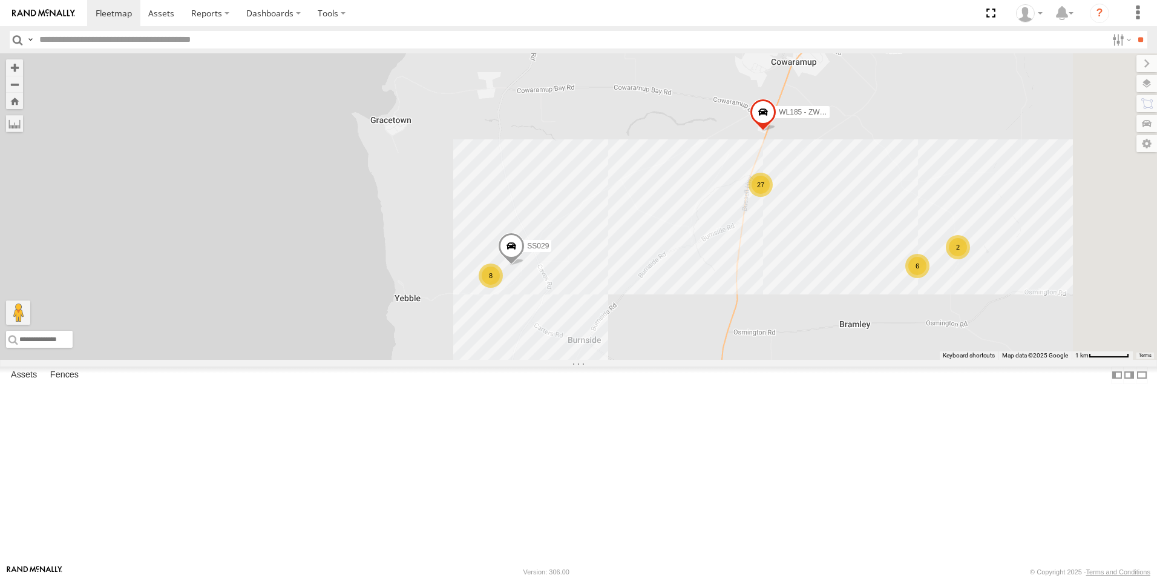
drag, startPoint x: 838, startPoint y: 273, endPoint x: 740, endPoint y: 299, distance: 100.9
click at [740, 299] on div "CV106 - Spare CV132 - [PERSON_NAME] VP007 TH06 - MRRC Fencing Tractor SR017-637…" at bounding box center [578, 206] width 1157 height 306
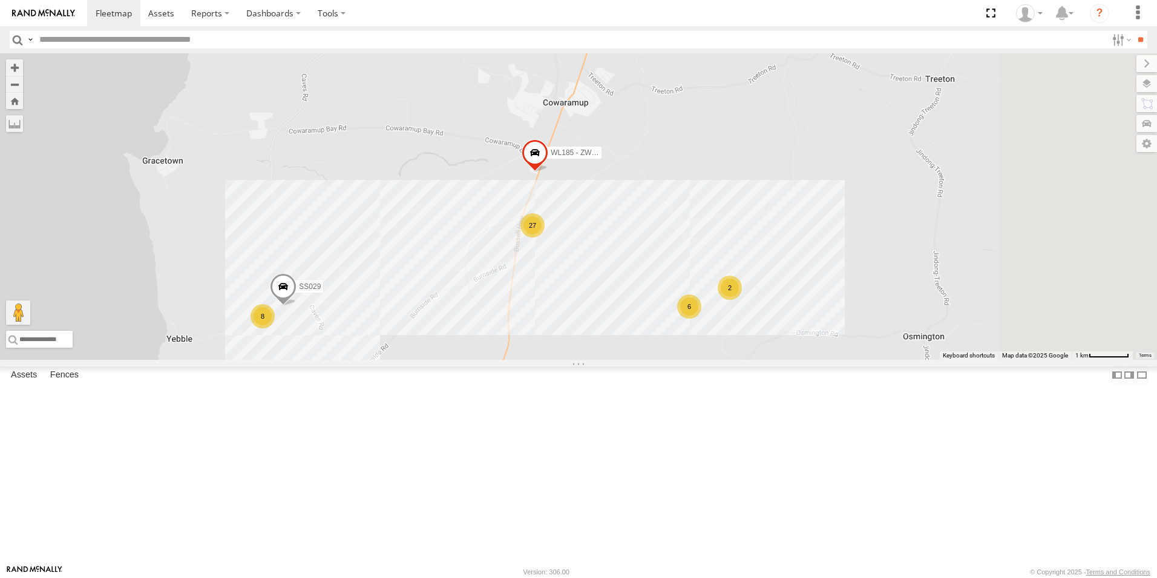
click at [607, 329] on div "CV106 - Spare CV132 - [PERSON_NAME] VP007 TH06 - MRRC Fencing Tractor SR017-637…" at bounding box center [578, 206] width 1157 height 306
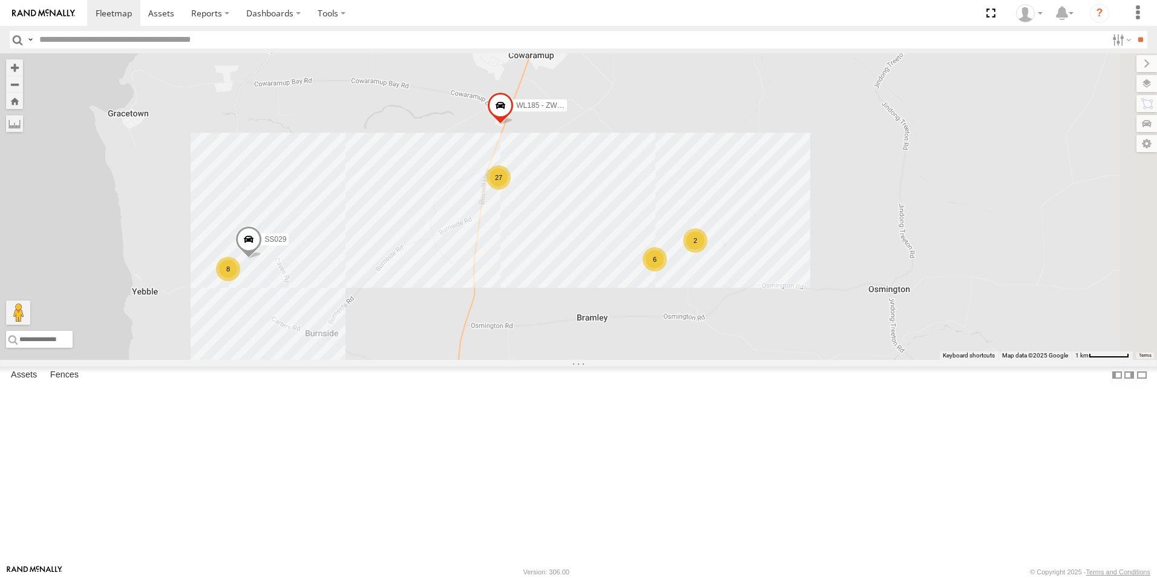
click at [759, 281] on div "CV106 - Spare CV132 - [PERSON_NAME] VP007 TH06 - MRRC Fencing Tractor SR017-637…" at bounding box center [578, 206] width 1157 height 306
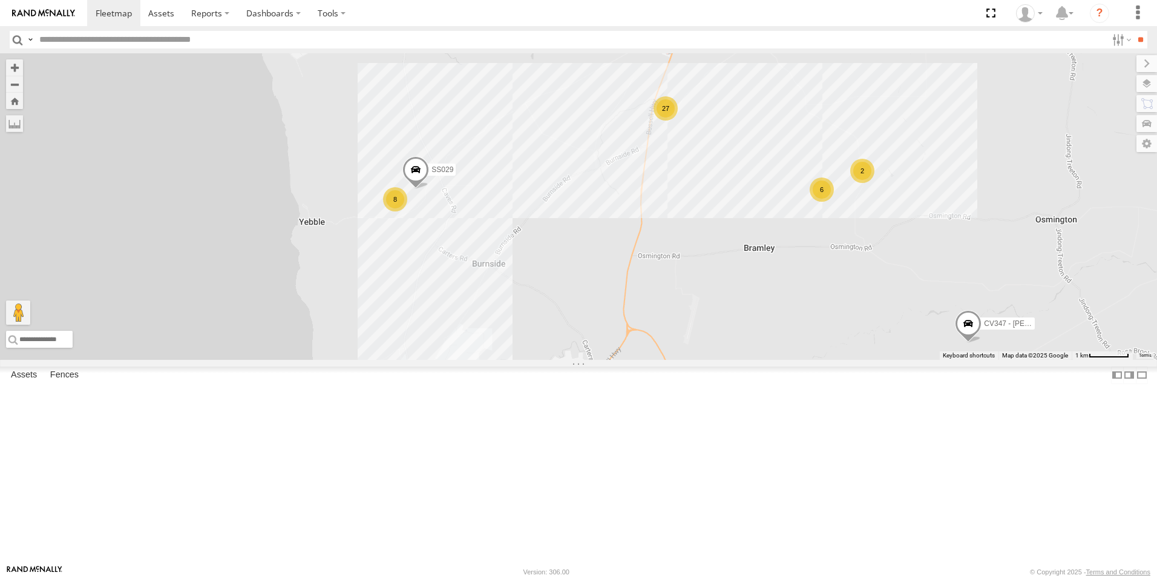
click at [757, 305] on div "CV106 - Spare CV132 - [PERSON_NAME] VP007 TH06 - MRRC Fencing Tractor SR017-637…" at bounding box center [578, 206] width 1157 height 306
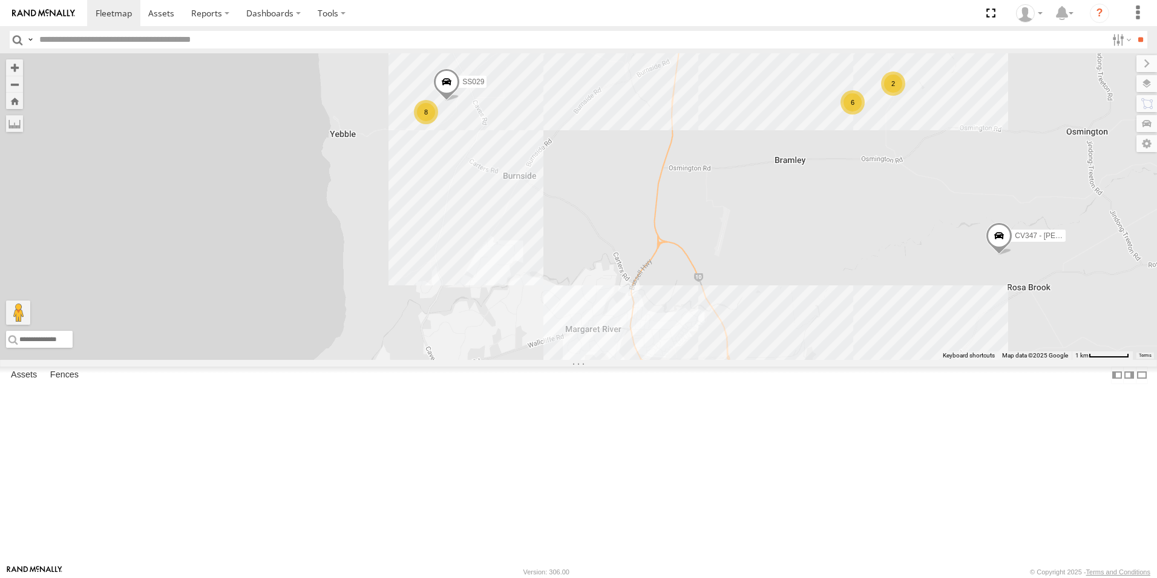
click at [665, 304] on div "CV106 - Spare CV132 - [PERSON_NAME] VP007 TH06 - MRRC Fencing Tractor SR017-637…" at bounding box center [578, 206] width 1157 height 306
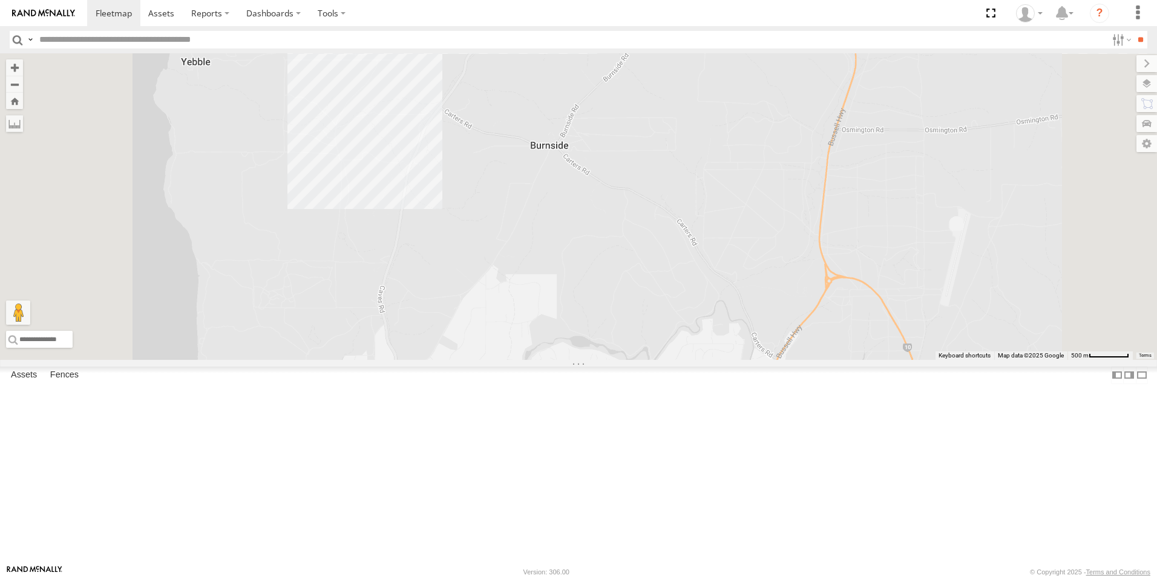
click at [701, 299] on div "CV106 - Spare CV132 - [PERSON_NAME] VP007 TH06 - MRRC Fencing Tractor SR017-637…" at bounding box center [578, 206] width 1157 height 306
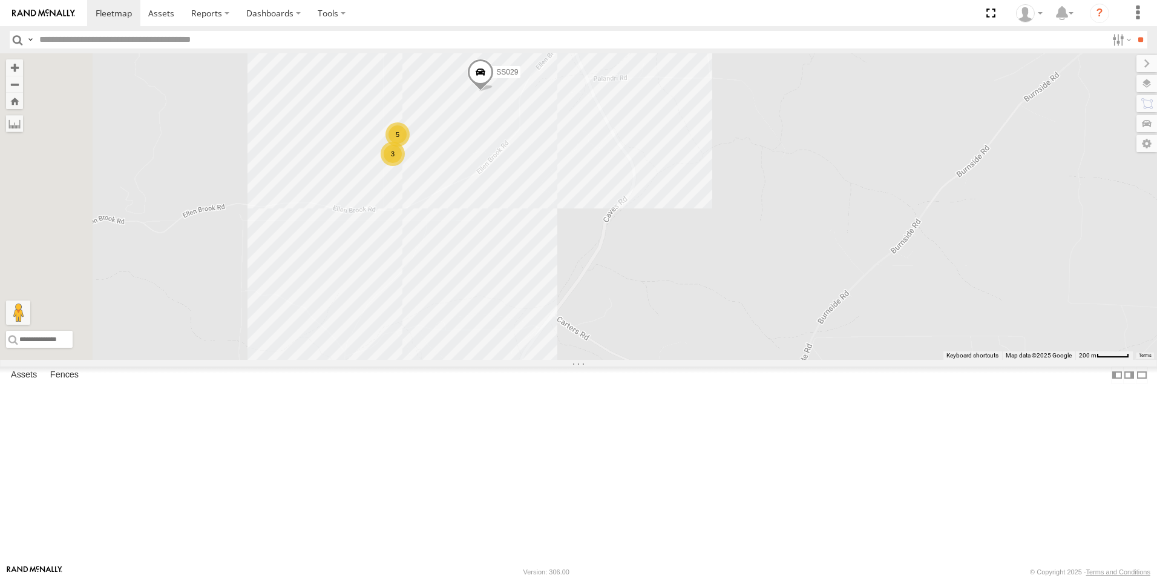
click at [734, 307] on div "CV106 - Spare CV132 - [PERSON_NAME] VP007 TH06 - MRRC Fencing Tractor SR017-637…" at bounding box center [578, 206] width 1157 height 306
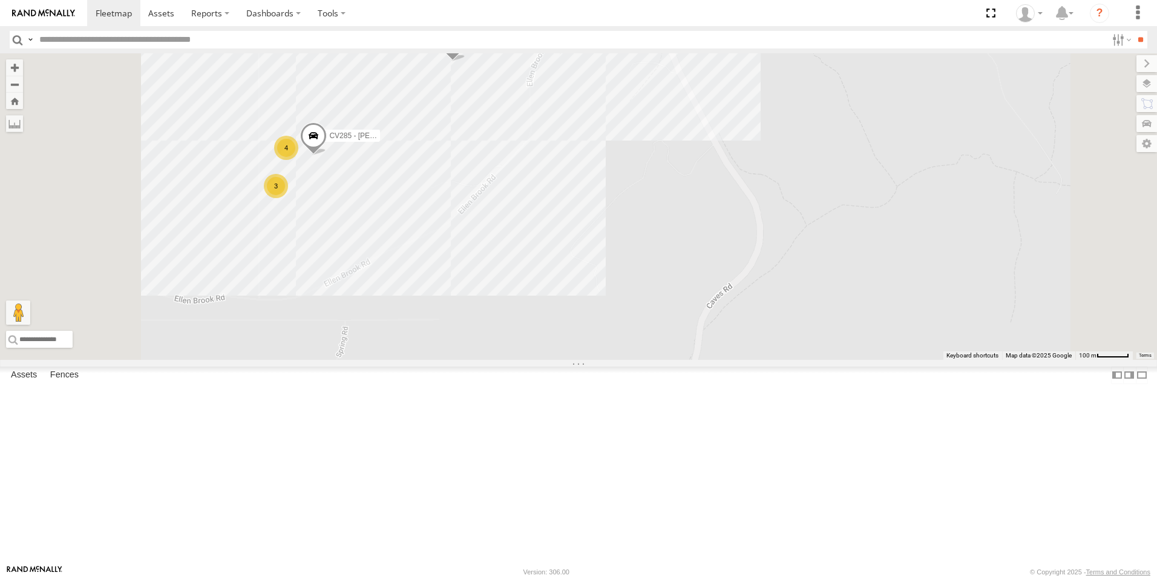
click at [797, 319] on div "CV106 - Spare CV132 - [PERSON_NAME] VP007 TH06 - MRRC Fencing Tractor SR017-637…" at bounding box center [578, 206] width 1157 height 306
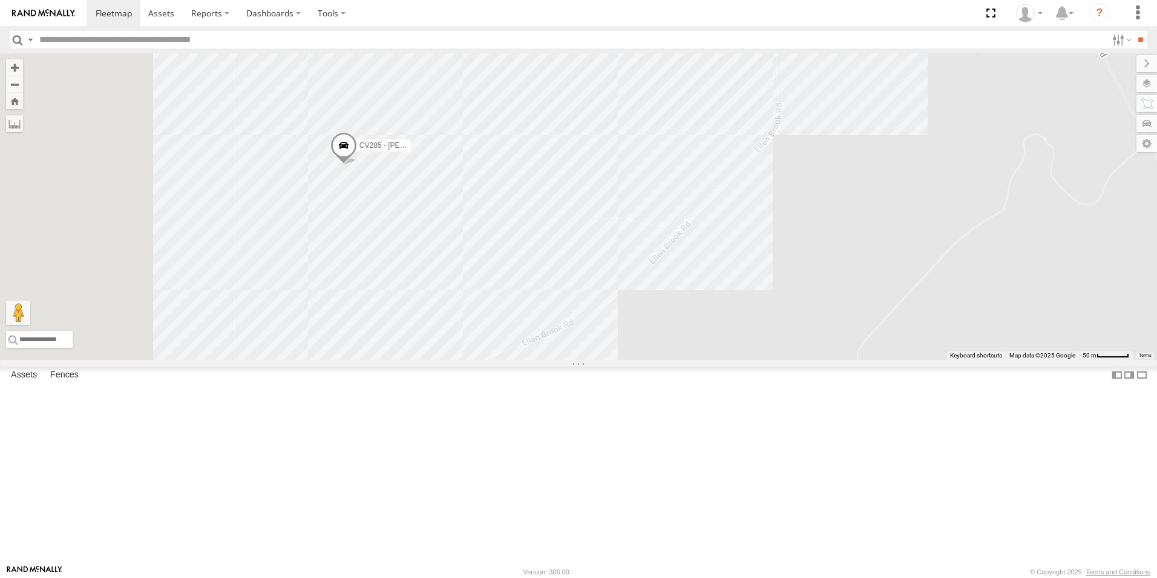
click at [975, 334] on div "CV106 - Spare CV132 - [PERSON_NAME] VP007 TH06 - MRRC Fencing Tractor SR017-637…" at bounding box center [578, 206] width 1157 height 306
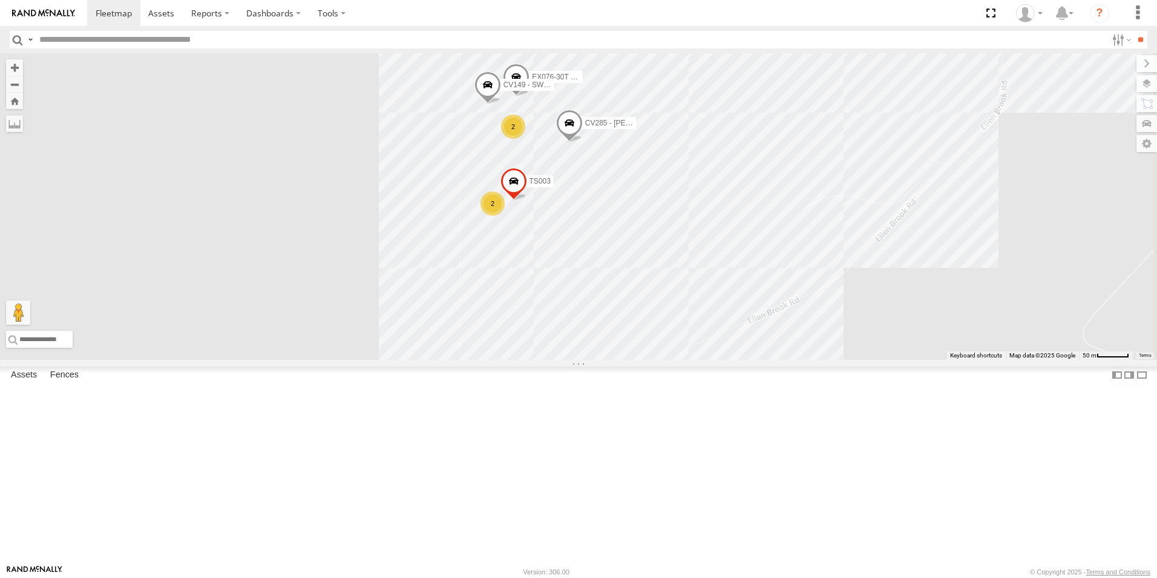
click at [563, 325] on div "CV106 - Spare CV132 - [PERSON_NAME] VP007 TH06 - MRRC Fencing Tractor SR017-637…" at bounding box center [578, 206] width 1157 height 306
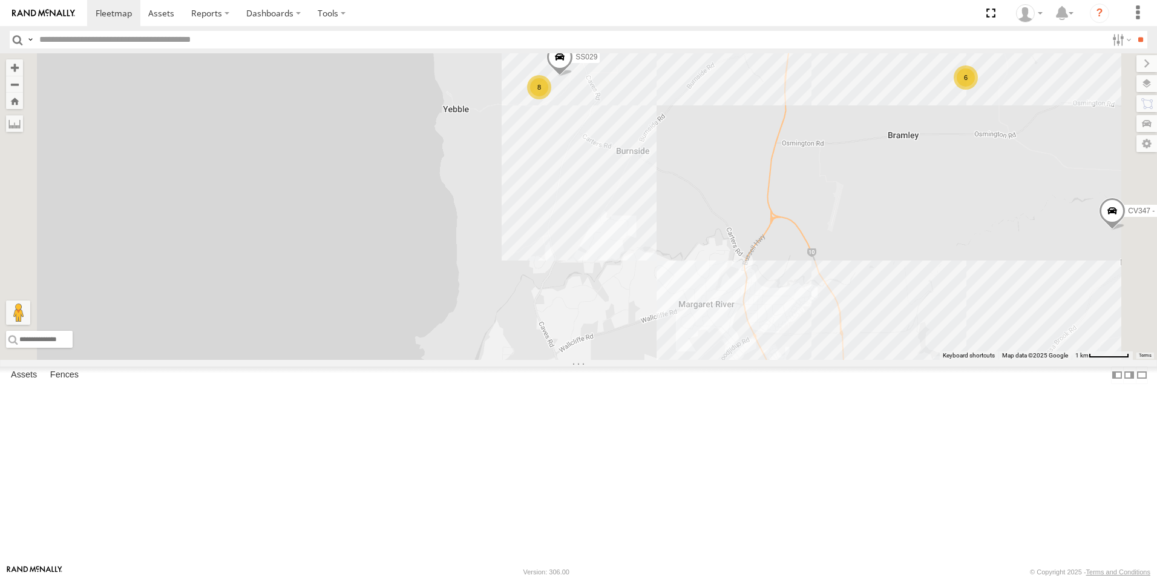
drag, startPoint x: 720, startPoint y: 409, endPoint x: 678, endPoint y: 270, distance: 145.0
click at [678, 270] on div "CV106 - Spare CV132 - [PERSON_NAME] VP007 TH06 - MRRC Fencing Tractor SR017-637…" at bounding box center [578, 206] width 1157 height 306
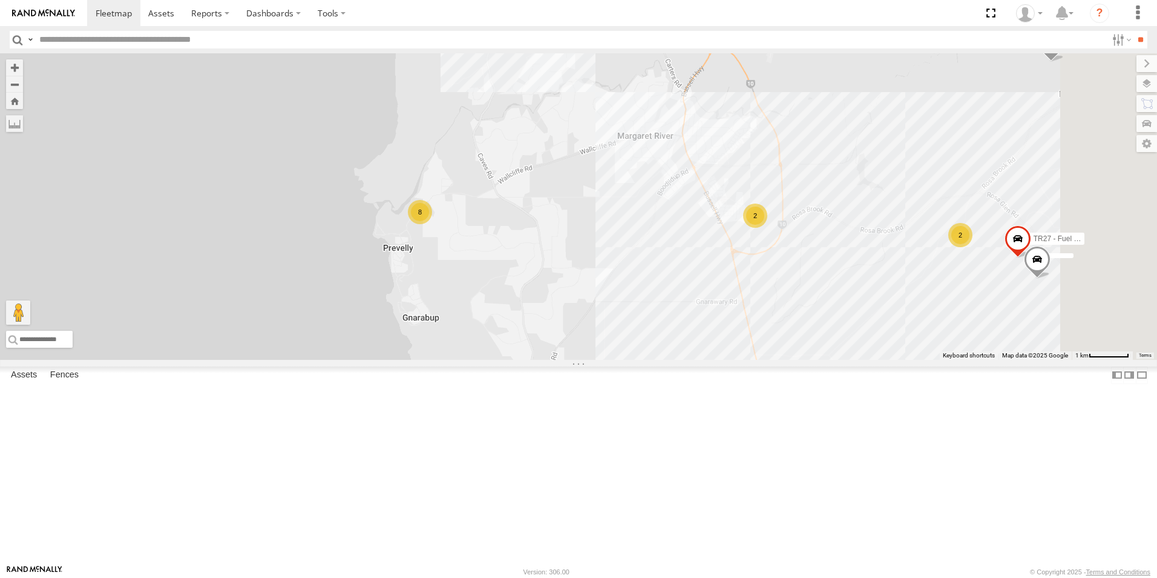
drag, startPoint x: 738, startPoint y: 404, endPoint x: 673, endPoint y: 268, distance: 150.3
click at [669, 200] on div "CV106 - Spare CV132 - [PERSON_NAME] VP007 TH06 - MRRC Fencing Tractor SR017-637…" at bounding box center [578, 206] width 1157 height 306
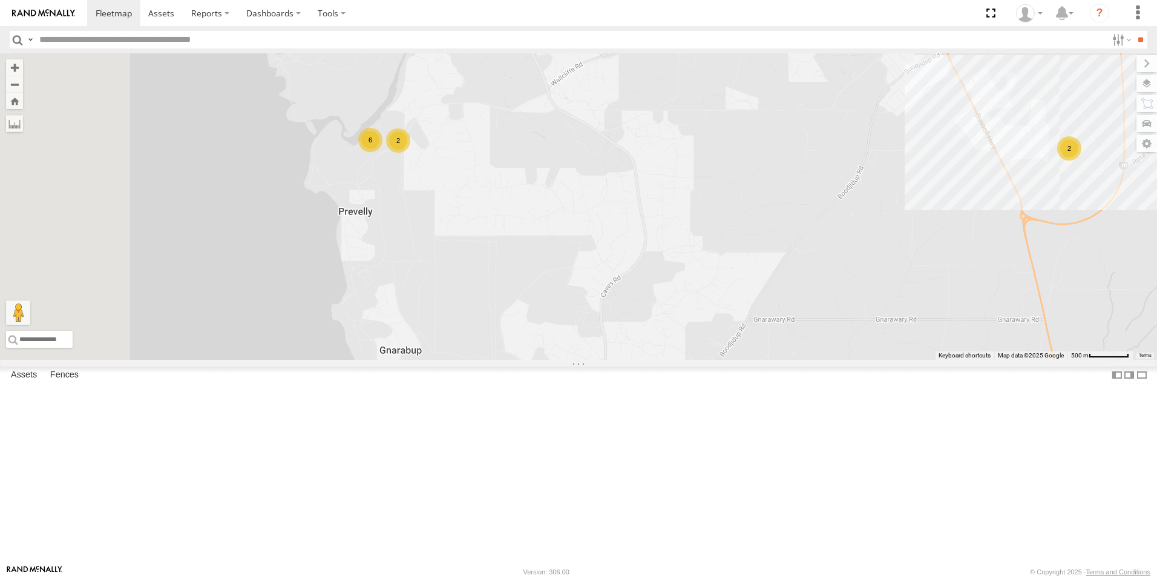
drag, startPoint x: 646, startPoint y: 293, endPoint x: 721, endPoint y: 318, distance: 79.3
click at [721, 318] on div "CV106 - Spare CV132 - [PERSON_NAME] VP007 TH06 - MRRC Fencing Tractor SR017-637…" at bounding box center [578, 206] width 1157 height 306
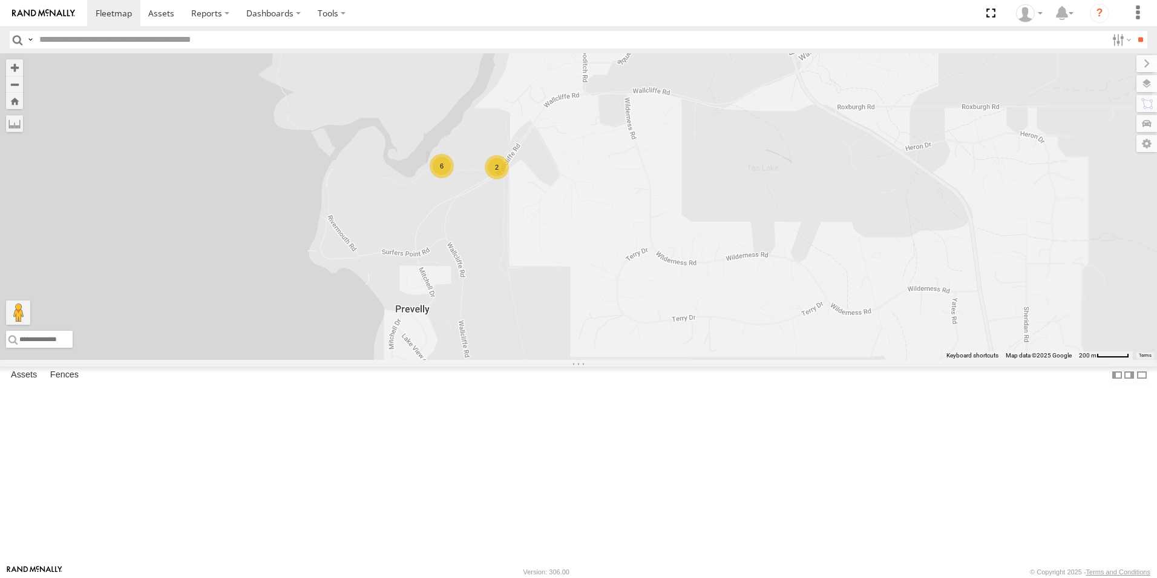
drag, startPoint x: 664, startPoint y: 279, endPoint x: 676, endPoint y: 321, distance: 43.9
click at [756, 329] on div "CV106 - Spare CV132 - [PERSON_NAME] VP007 TH06 - MRRC Fencing Tractor SR017-637…" at bounding box center [578, 206] width 1157 height 306
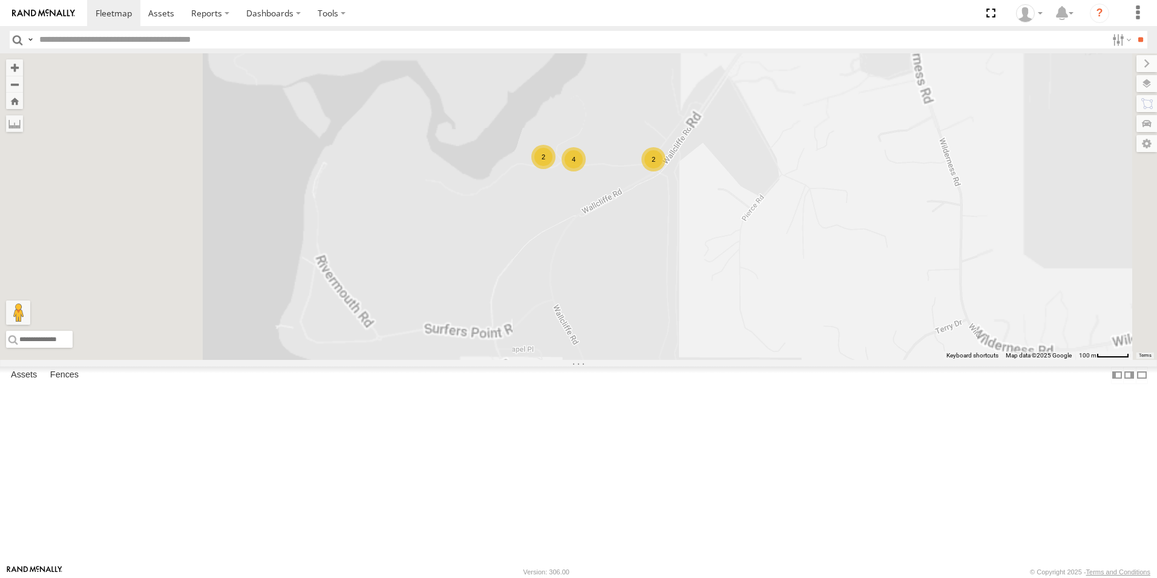
drag, startPoint x: 641, startPoint y: 286, endPoint x: 806, endPoint y: 326, distance: 170.0
click at [806, 326] on div "CV106 - Spare CV132 - [PERSON_NAME] VP007 TH06 - MRRC Fencing Tractor SR017-637…" at bounding box center [578, 206] width 1157 height 306
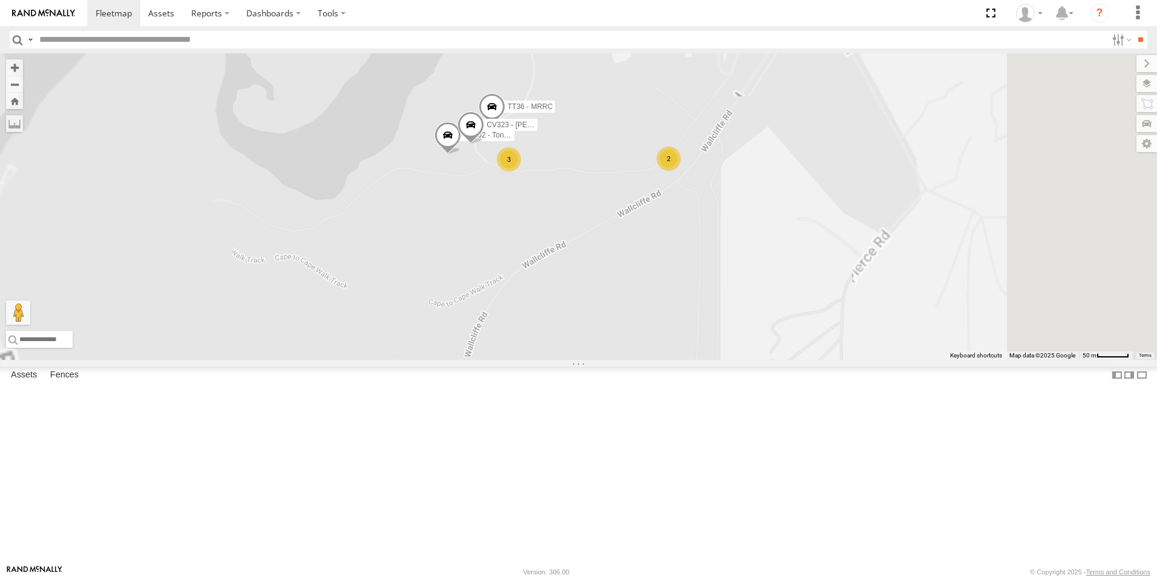
click at [786, 360] on div "CV106 - Spare CV132 - [PERSON_NAME] VP007 TH06 - MRRC Fencing Tractor SR017-637…" at bounding box center [578, 206] width 1157 height 306
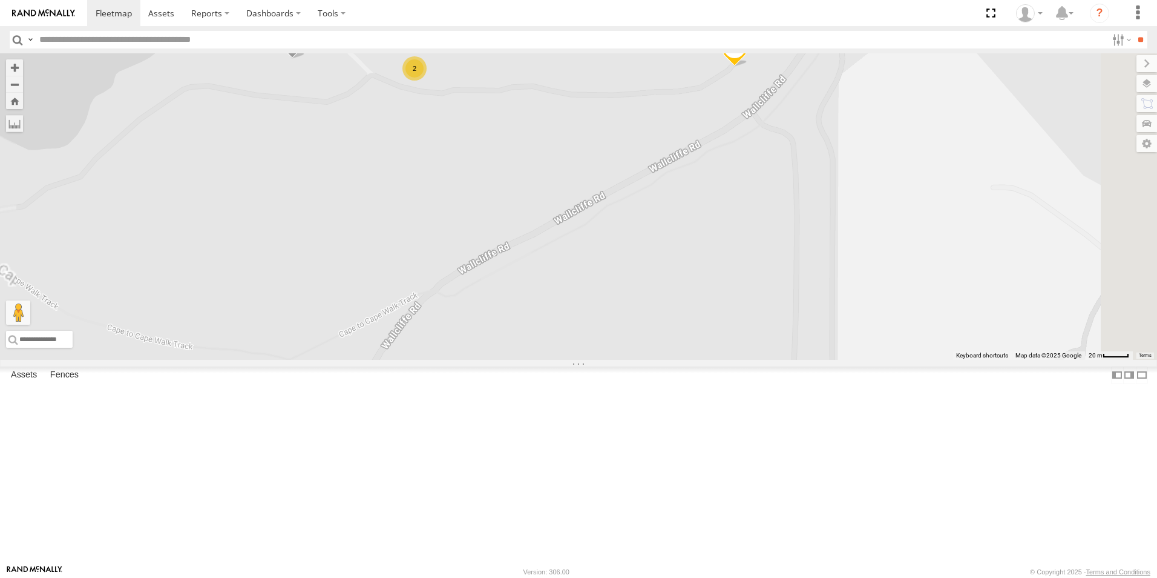
click at [700, 357] on div "CV262 - Tont Settatree CV323 - [PERSON_NAME] TT36 - MRRC EX108-13T VR057 2 EX13…" at bounding box center [578, 206] width 1157 height 306
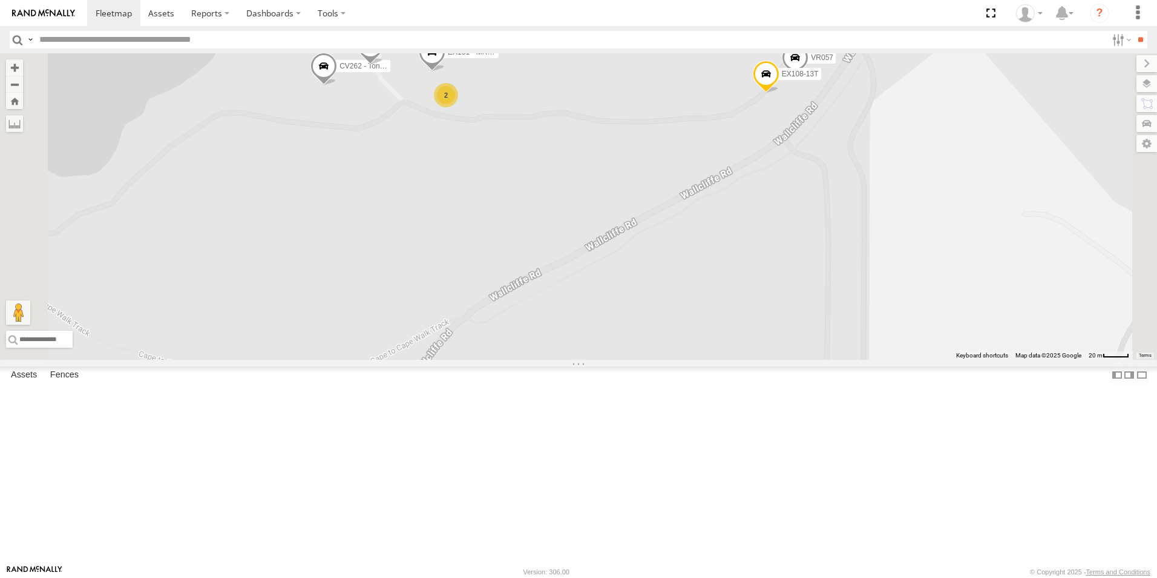
click at [473, 13] on span "TT36 - MRRC" at bounding box center [450, 8] width 45 height 8
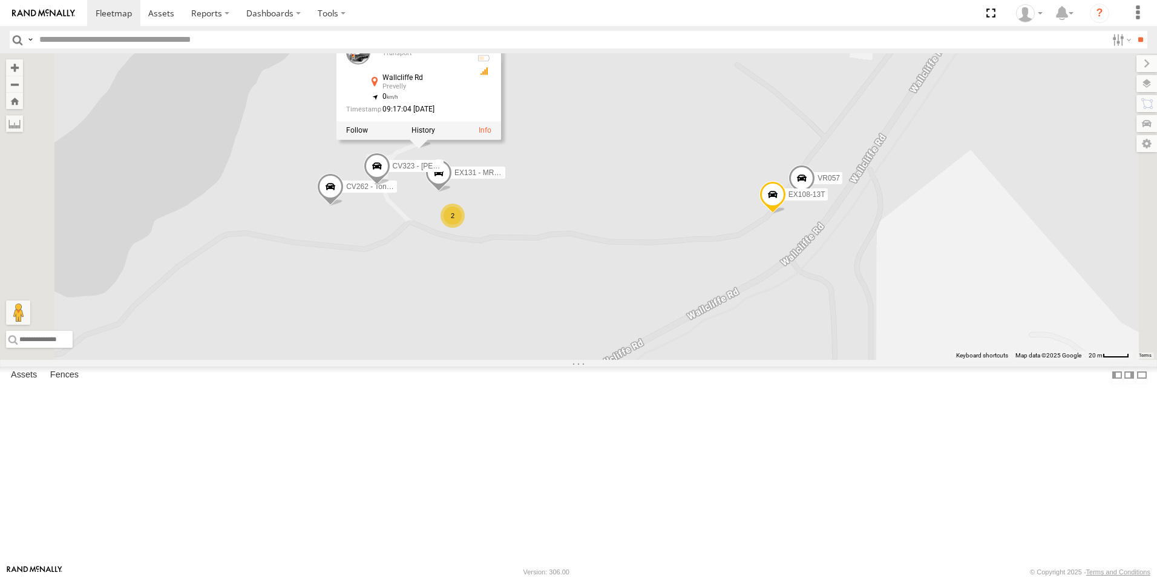
click at [665, 360] on div "CV262 - Tont Settatree CV323 - [PERSON_NAME] TT36 - MRRC EX108-13T VR057 2 EX13…" at bounding box center [578, 206] width 1157 height 306
click at [604, 360] on div "CV262 - Tont Settatree CV323 - [PERSON_NAME] TT36 - MRRC EX108-13T VR057 2 EX13…" at bounding box center [578, 206] width 1157 height 306
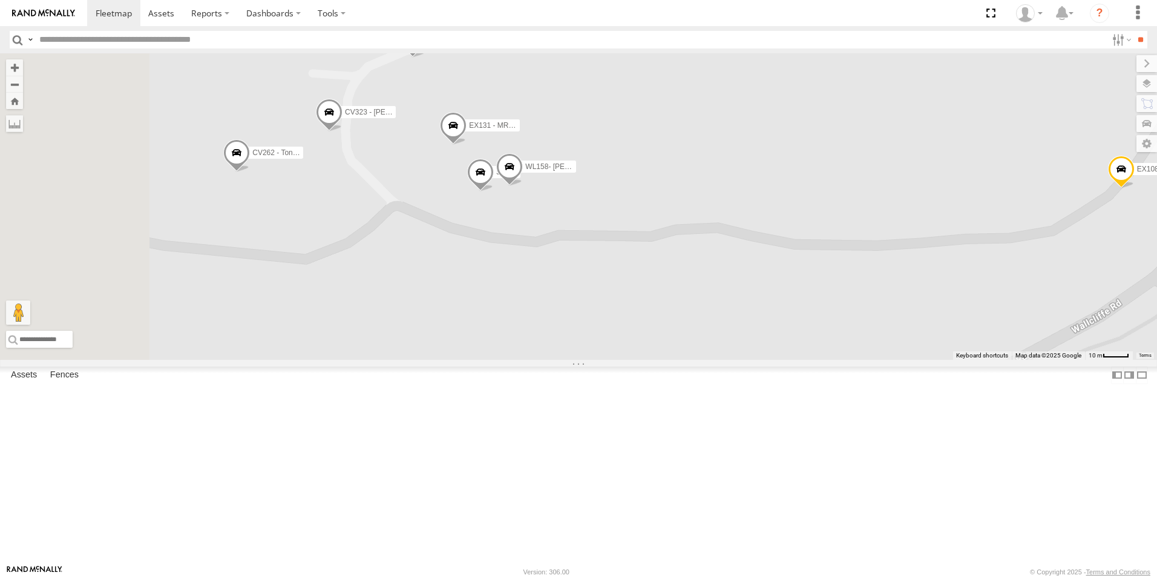
drag, startPoint x: 614, startPoint y: 363, endPoint x: 698, endPoint y: 363, distance: 83.5
click at [698, 360] on div "CV262 - Tont Settatree CV323 - [PERSON_NAME] TT36 - MRRC EX108-13T VR057 EX131 …" at bounding box center [578, 206] width 1157 height 306
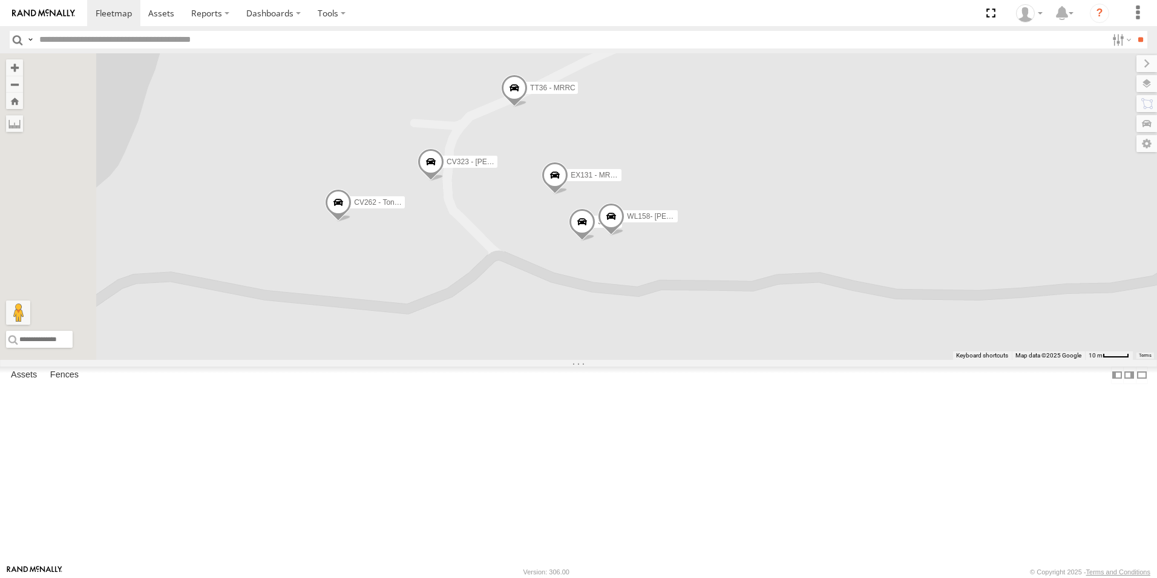
drag, startPoint x: 692, startPoint y: 346, endPoint x: 788, endPoint y: 380, distance: 101.3
click at [788, 360] on div "CV262 - Tont Settatree CV323 - [PERSON_NAME] TT36 - MRRC EX108-13T VR057 EX131 …" at bounding box center [578, 206] width 1157 height 306
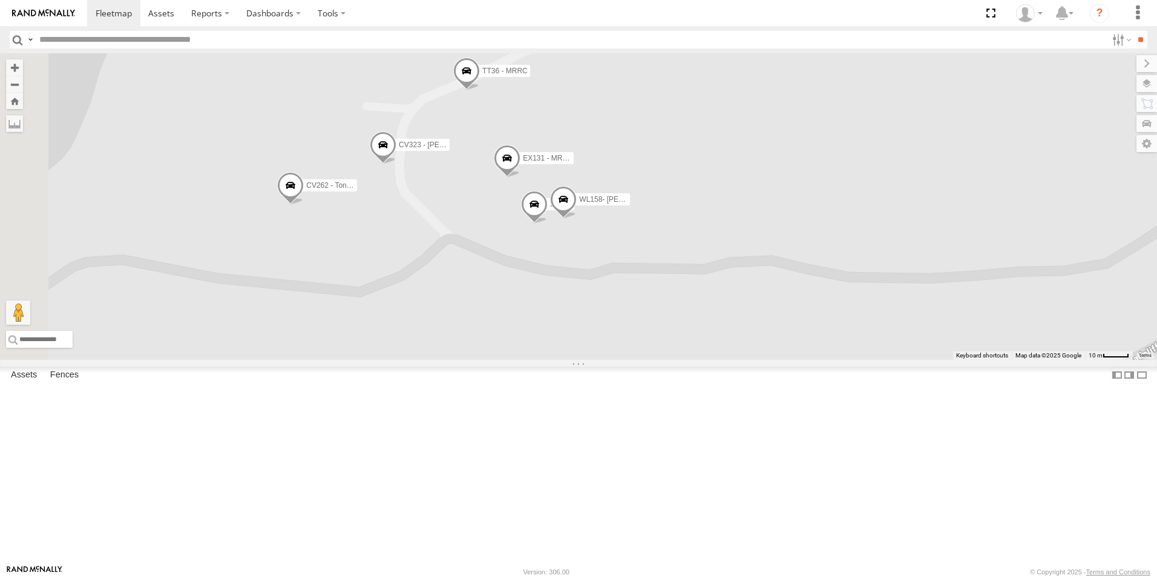
drag, startPoint x: 707, startPoint y: 357, endPoint x: 655, endPoint y: 339, distance: 55.1
click at [655, 339] on div "CV262 - Tont Settatree CV323 - [PERSON_NAME] TT36 - MRRC EX108-13T VR057 EX131 …" at bounding box center [578, 206] width 1157 height 306
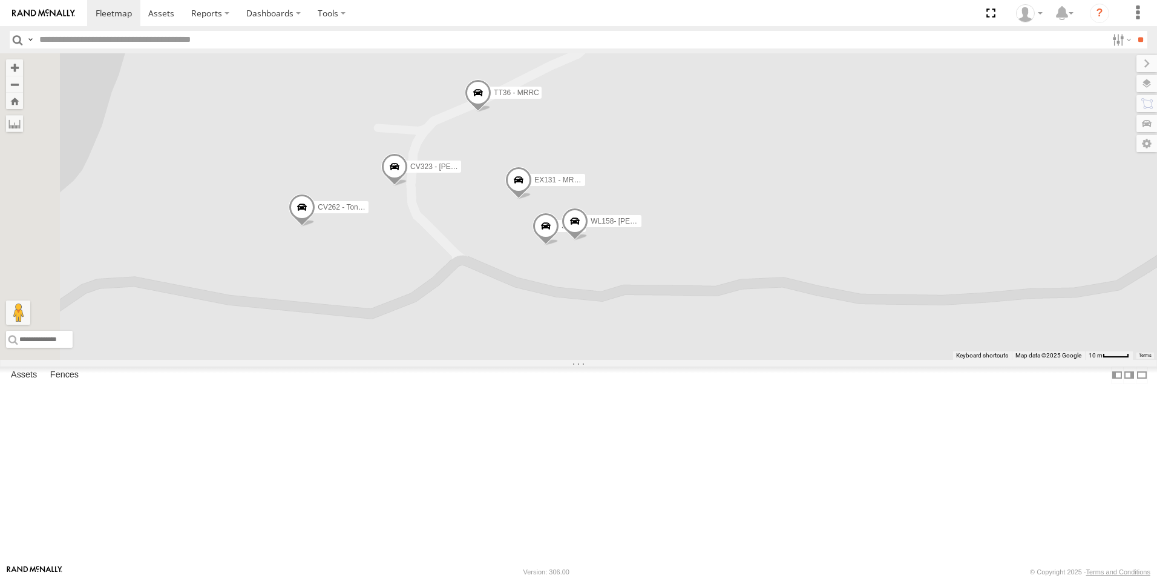
drag, startPoint x: 645, startPoint y: 317, endPoint x: 657, endPoint y: 341, distance: 27.6
click at [657, 341] on div "CV262 - Tont Settatree CV323 - [PERSON_NAME] TT36 - MRRC EX108-13T VR057 EX131 …" at bounding box center [578, 206] width 1157 height 306
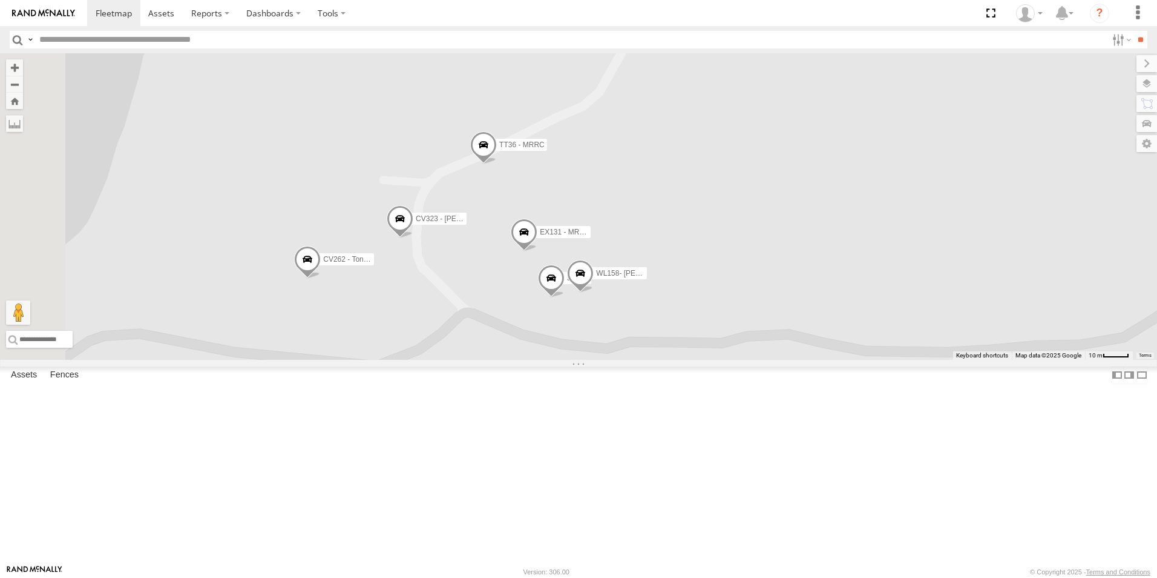
drag, startPoint x: 645, startPoint y: 250, endPoint x: 651, endPoint y: 308, distance: 57.9
click at [651, 308] on div "CV262 - Tont Settatree CV323 - [PERSON_NAME] TT36 - MRRC EX108-13T VR057 EX131 …" at bounding box center [578, 206] width 1157 height 306
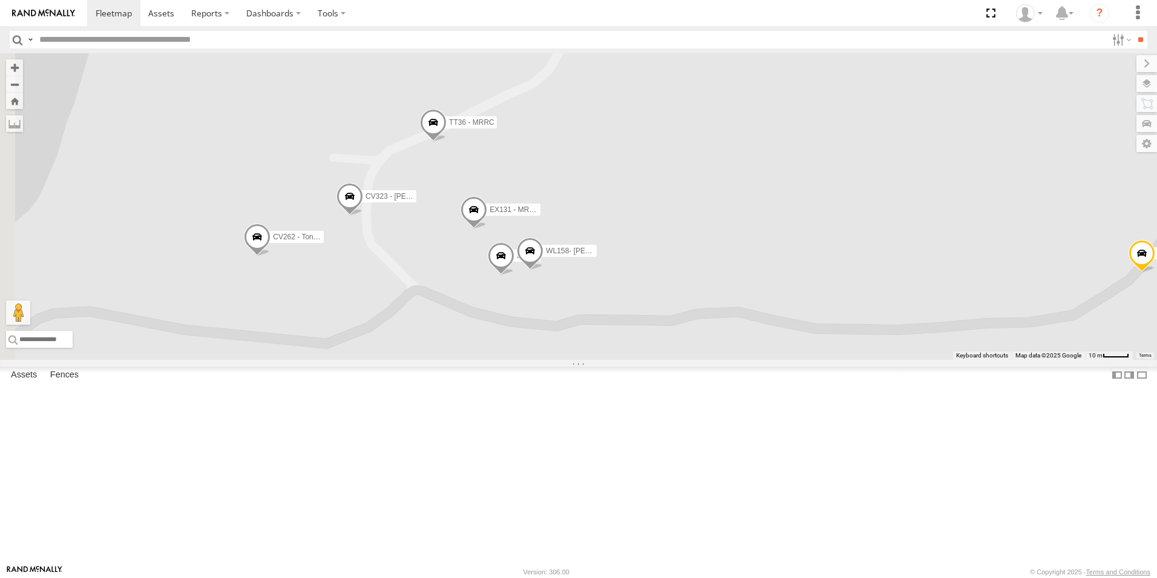
drag, startPoint x: 631, startPoint y: 282, endPoint x: 575, endPoint y: 251, distance: 64.2
click at [575, 251] on div "CV262 - Tont Settatree CV323 - [PERSON_NAME] TT36 - MRRC EX108-13T VR057 EX131 …" at bounding box center [578, 206] width 1157 height 306
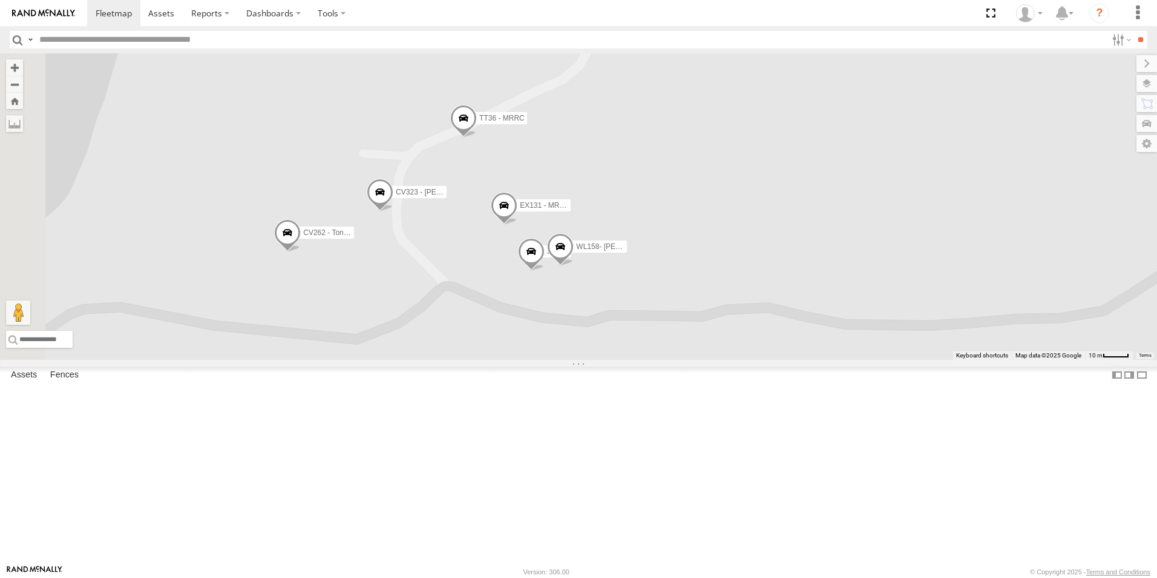
drag, startPoint x: 541, startPoint y: 191, endPoint x: 578, endPoint y: 188, distance: 37.1
click at [578, 188] on div "CV262 - Tont Settatree CV323 - [PERSON_NAME] TT36 - MRRC EX108-13T VR057 EX131 …" at bounding box center [578, 206] width 1157 height 306
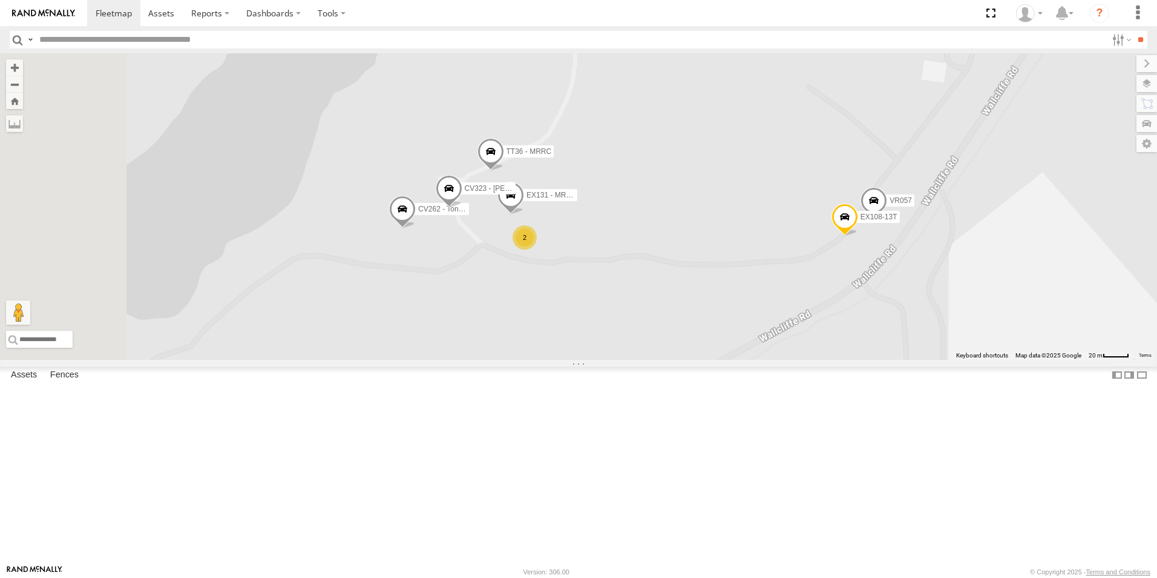
drag, startPoint x: 592, startPoint y: 393, endPoint x: 647, endPoint y: 351, distance: 68.7
click at [647, 351] on div "CV262 - Tont Settatree CV323 - [PERSON_NAME] TT36 - MRRC EX108-13T VR057 EX131 …" at bounding box center [578, 206] width 1157 height 306
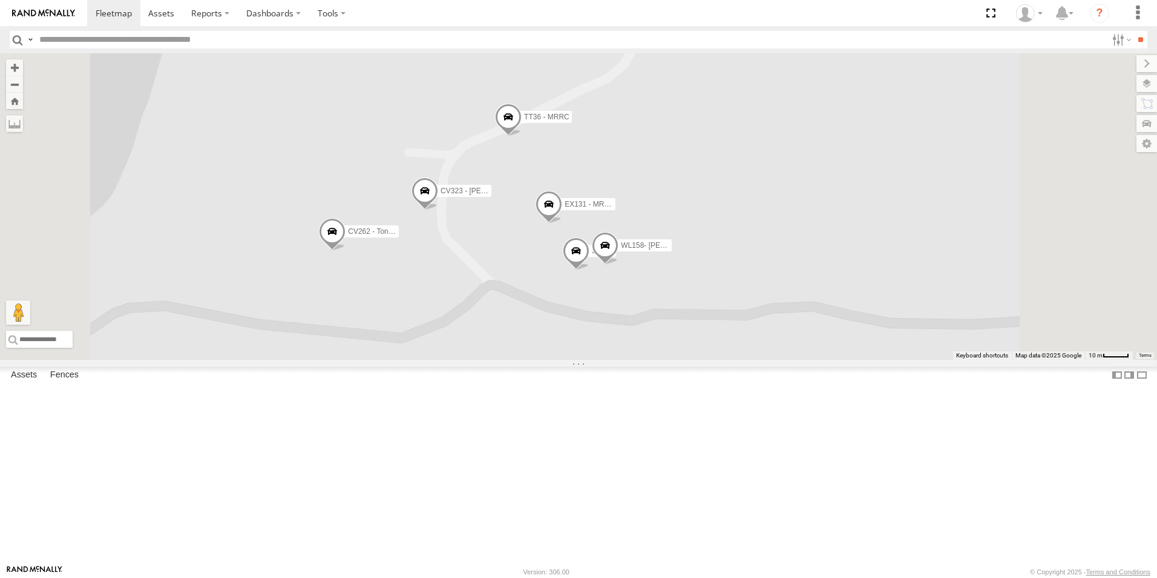
drag, startPoint x: 613, startPoint y: 458, endPoint x: 616, endPoint y: 486, distance: 28.7
click at [616, 360] on div "CV262 - Tont Settatree CV323 - [PERSON_NAME] TT36 - MRRC EX108-13T VR057 EX131 …" at bounding box center [578, 206] width 1157 height 306
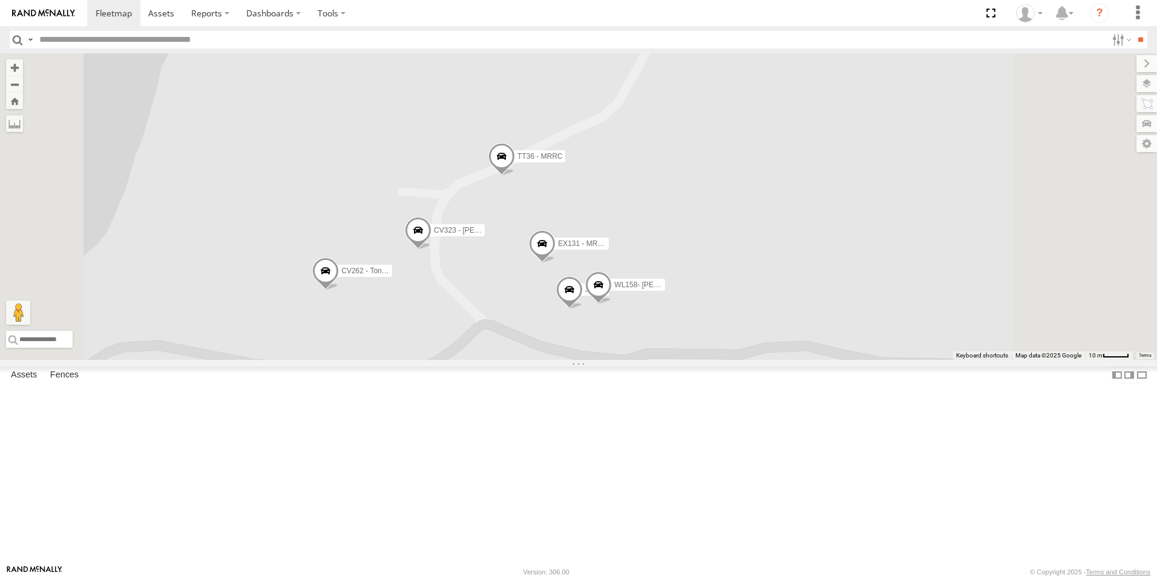
drag, startPoint x: 645, startPoint y: 357, endPoint x: 636, endPoint y: 414, distance: 58.3
click at [636, 360] on div "CV262 - Tont Settatree CV323 - [PERSON_NAME] TT36 - MRRC EX108-13T VR057 EX131 …" at bounding box center [578, 206] width 1157 height 306
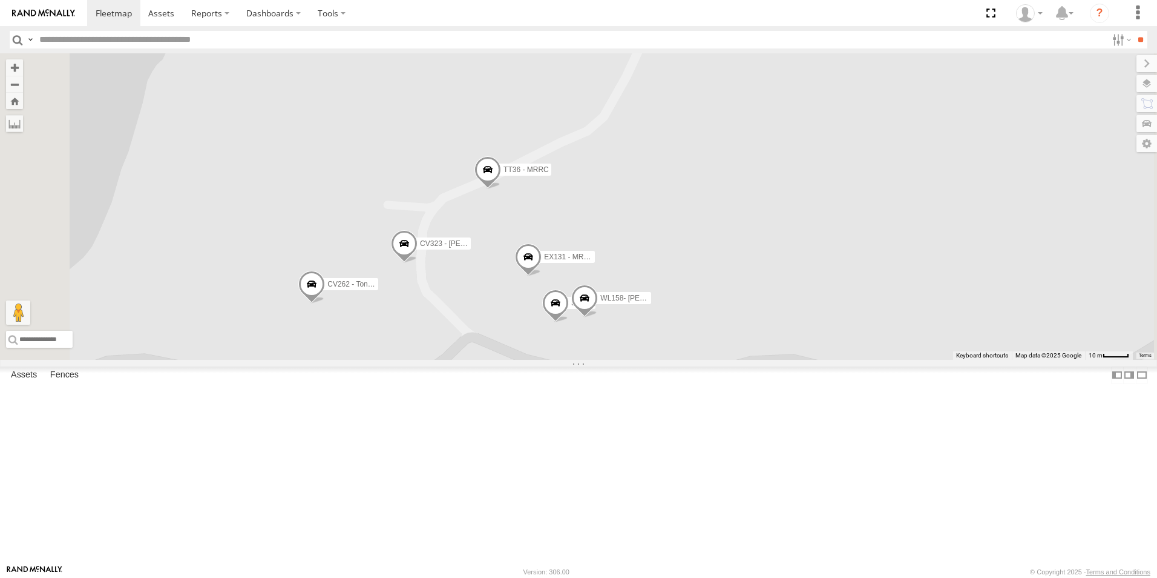
drag, startPoint x: 627, startPoint y: 405, endPoint x: 614, endPoint y: 398, distance: 14.6
click at [614, 360] on div "CV262 - Tont Settatree CV323 - [PERSON_NAME] TT36 - MRRC EX108-13T VR057 EX131 …" at bounding box center [578, 206] width 1157 height 306
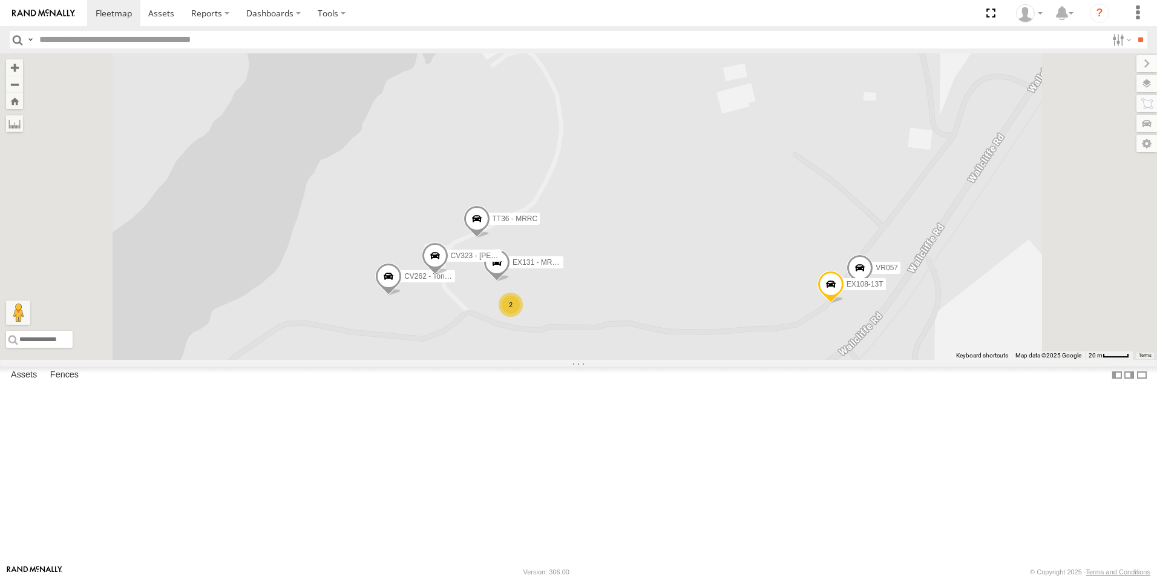
click at [620, 360] on div "CV262 - Tont Settatree CV323 - [PERSON_NAME] TT36 - MRRC EX108-13T VR057 EX131 …" at bounding box center [578, 206] width 1157 height 306
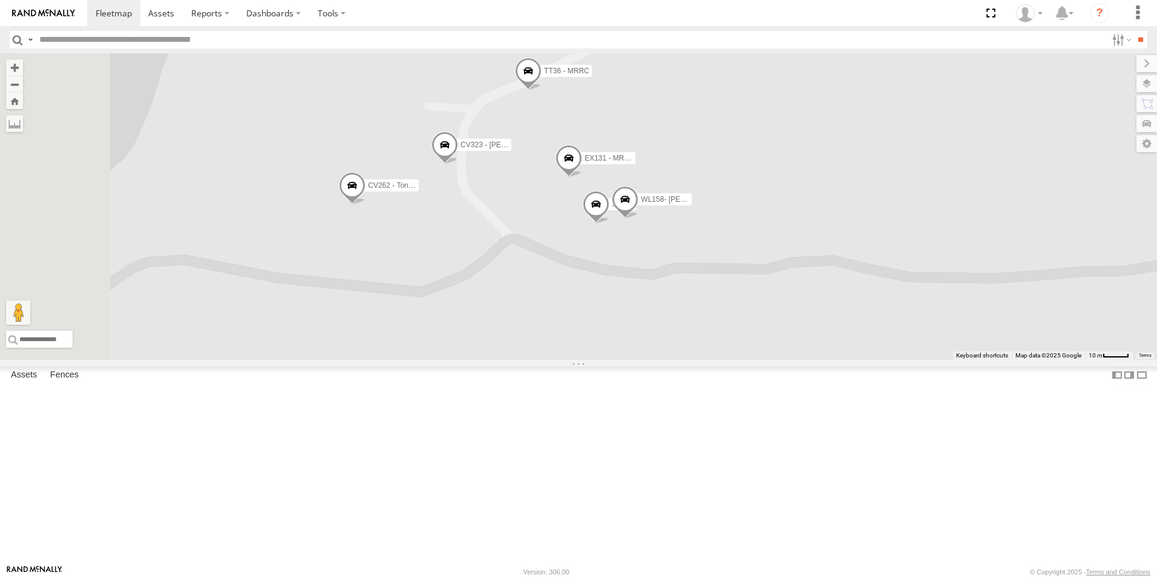
drag, startPoint x: 558, startPoint y: 343, endPoint x: 609, endPoint y: 314, distance: 59.1
click at [609, 314] on div "CV262 - Tont Settatree CV323 - [PERSON_NAME] TT36 - MRRC EX108-13T VR057 EX131 …" at bounding box center [578, 206] width 1157 height 306
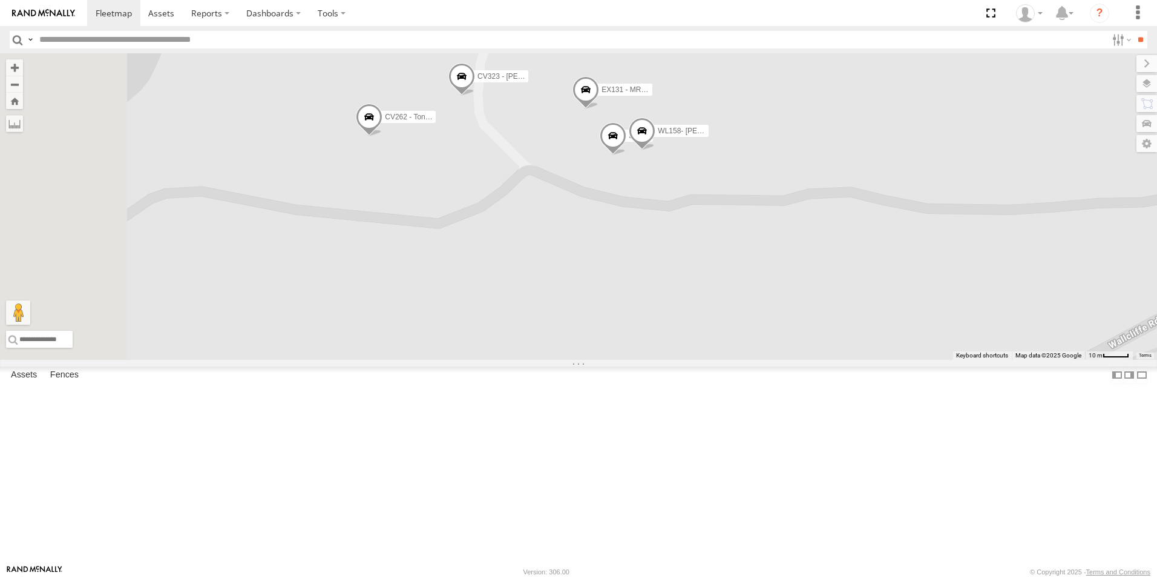
drag, startPoint x: 558, startPoint y: 344, endPoint x: 575, endPoint y: 274, distance: 72.2
click at [575, 274] on div "CV262 - Tont Settatree CV323 - [PERSON_NAME] TT36 - MRRC EX108-13T VR057 EX131 …" at bounding box center [578, 206] width 1157 height 306
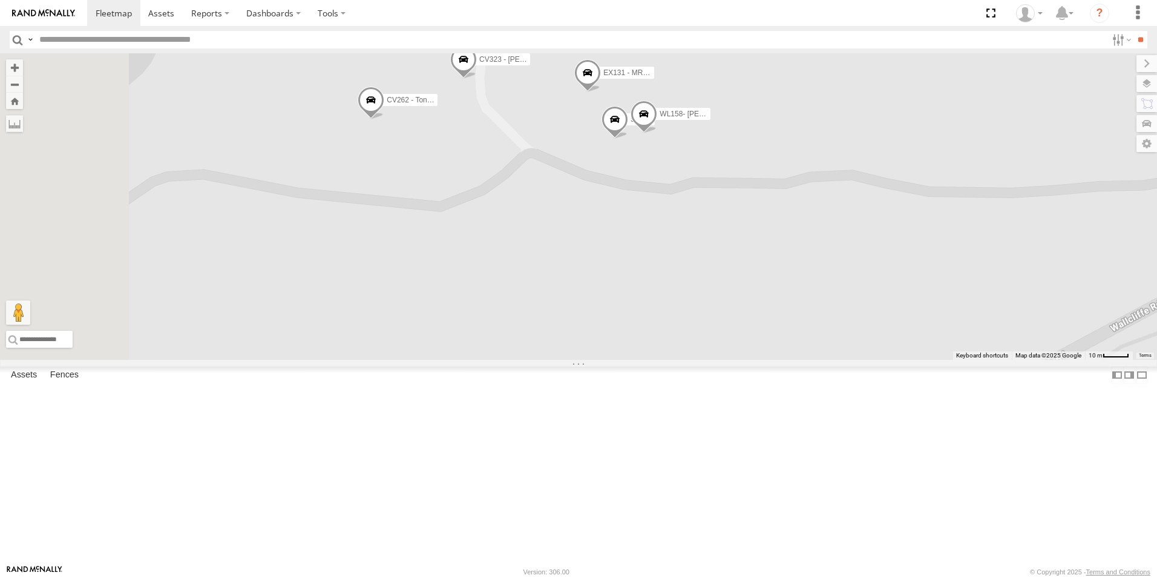
drag, startPoint x: 711, startPoint y: 251, endPoint x: 714, endPoint y: 225, distance: 26.2
click at [714, 225] on div "CV262 - Tont Settatree CV323 - [PERSON_NAME] TT36 - MRRC EX108-13T VR057 EX131 …" at bounding box center [578, 206] width 1157 height 306
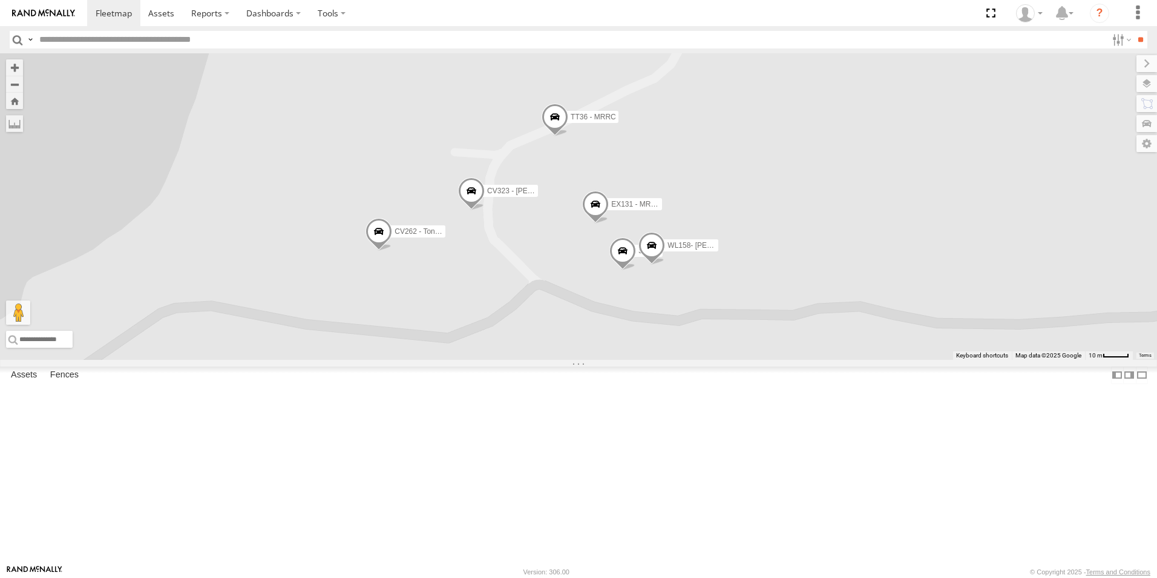
drag, startPoint x: 790, startPoint y: 212, endPoint x: 803, endPoint y: 348, distance: 136.8
click at [665, 265] on span at bounding box center [652, 248] width 27 height 33
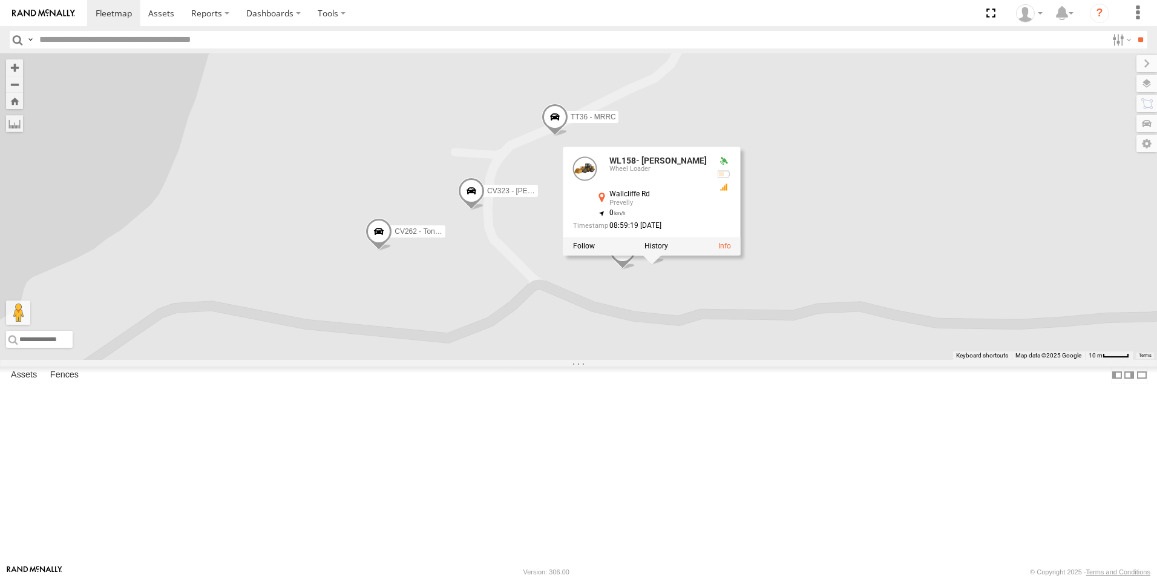
click at [879, 197] on div "CV262 - Tont Settatree CV323 - [PERSON_NAME] TT36 - MRRC EX108-13T VR057 EX131 …" at bounding box center [578, 206] width 1157 height 306
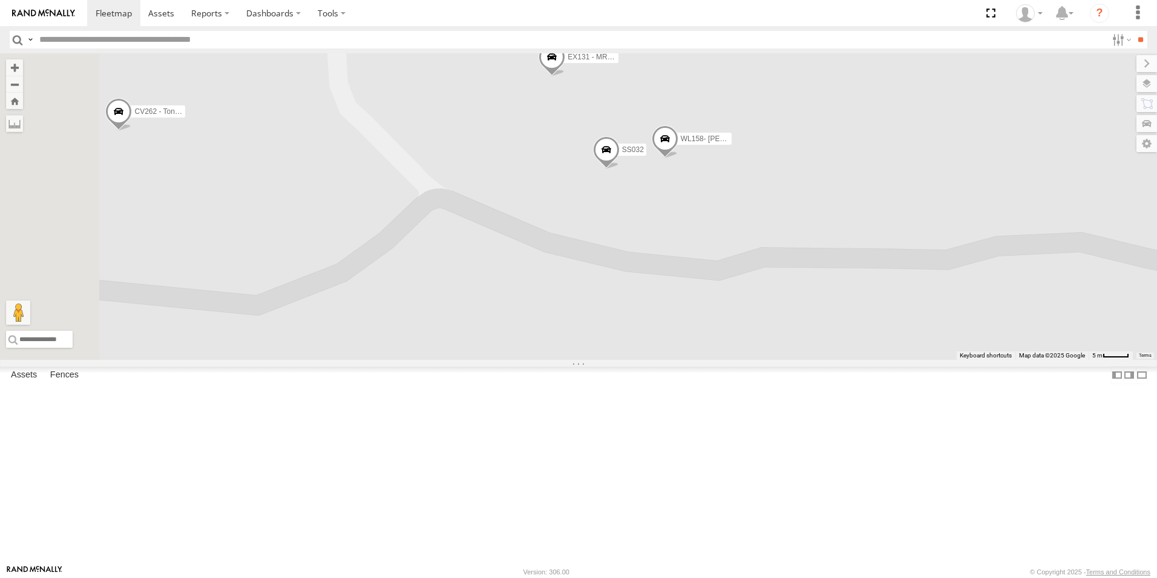
drag, startPoint x: 699, startPoint y: 424, endPoint x: 774, endPoint y: 349, distance: 106.6
click at [774, 349] on div "CV262 - Tont Settatree CV323 - [PERSON_NAME] TT36 - MRRC EX108-13T VR057 EX131 …" at bounding box center [578, 206] width 1157 height 306
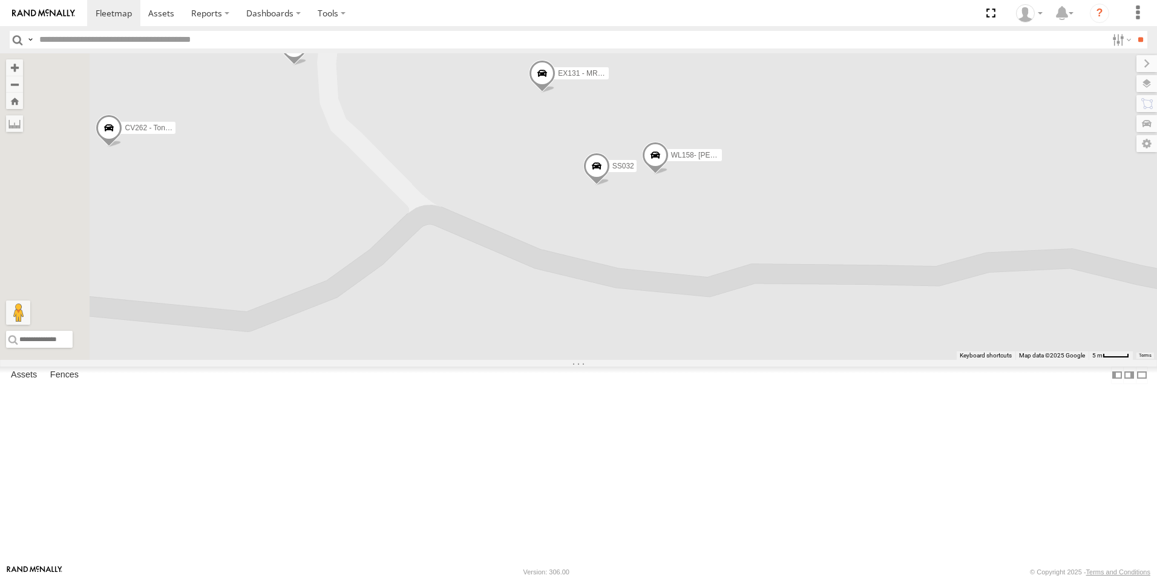
drag, startPoint x: 833, startPoint y: 315, endPoint x: 831, endPoint y: 363, distance: 48.5
click at [831, 360] on div "CV262 - Tont Settatree CV323 - [PERSON_NAME] TT36 - MRRC EX108-13T VR057 EX131 …" at bounding box center [578, 206] width 1157 height 306
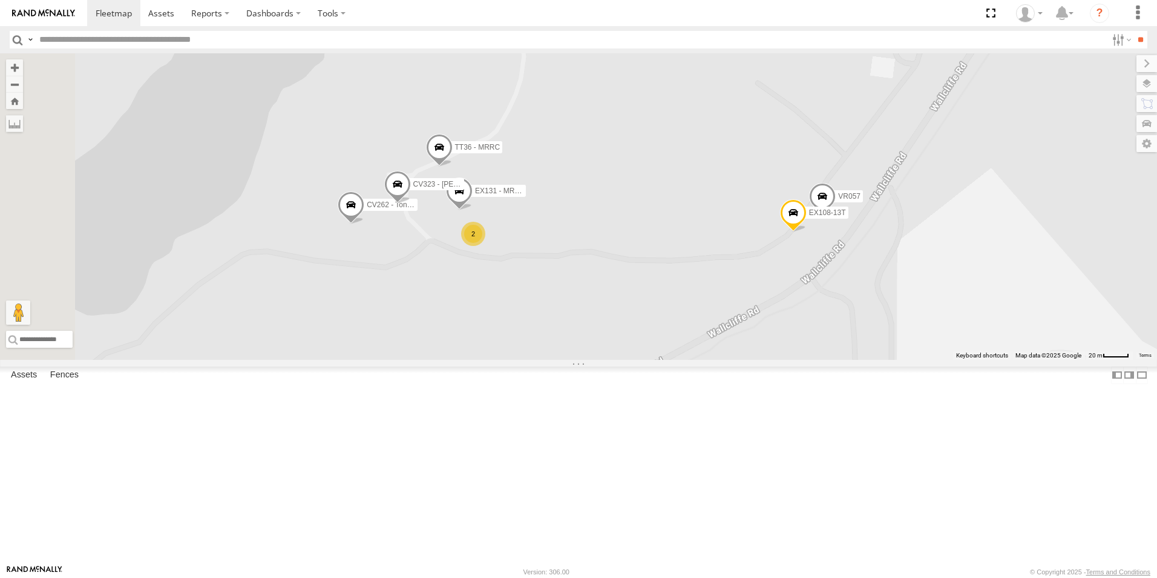
drag, startPoint x: 514, startPoint y: 268, endPoint x: 570, endPoint y: 332, distance: 85.4
click at [570, 332] on div "CV262 - Tont Settatree CV323 - [PERSON_NAME] TT36 - MRRC EX108-13T VR057 EX131 …" at bounding box center [578, 206] width 1157 height 306
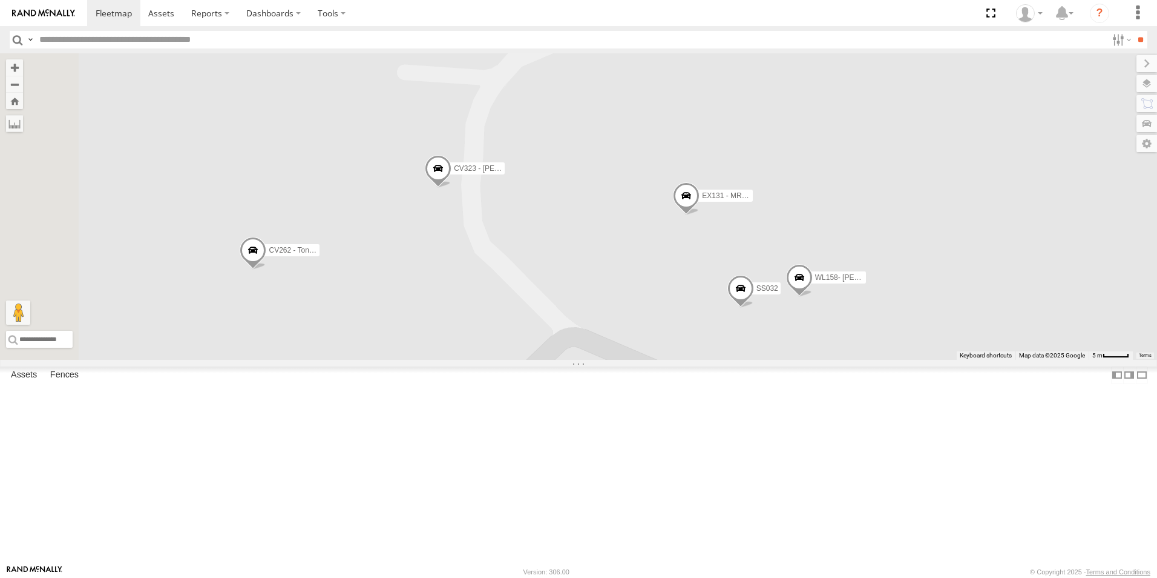
drag, startPoint x: 571, startPoint y: 355, endPoint x: 687, endPoint y: 444, distance: 145.9
click at [687, 360] on div "CV262 - Tont Settatree CV323 - [PERSON_NAME] TT36 - MRRC EX108-13T VR057 EX131 …" at bounding box center [578, 206] width 1157 height 306
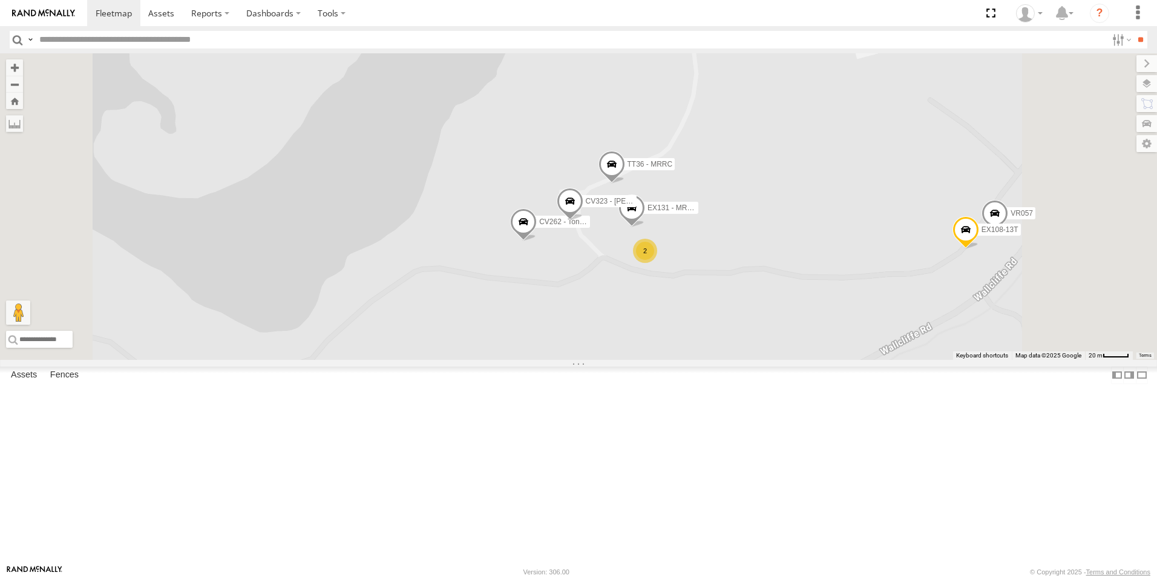
drag, startPoint x: 755, startPoint y: 318, endPoint x: 762, endPoint y: 395, distance: 77.2
click at [762, 360] on div "CV262 - Tont Settatree CV323 - [PERSON_NAME] TT36 - MRRC EX108-13T VR057 EX131 …" at bounding box center [578, 206] width 1157 height 306
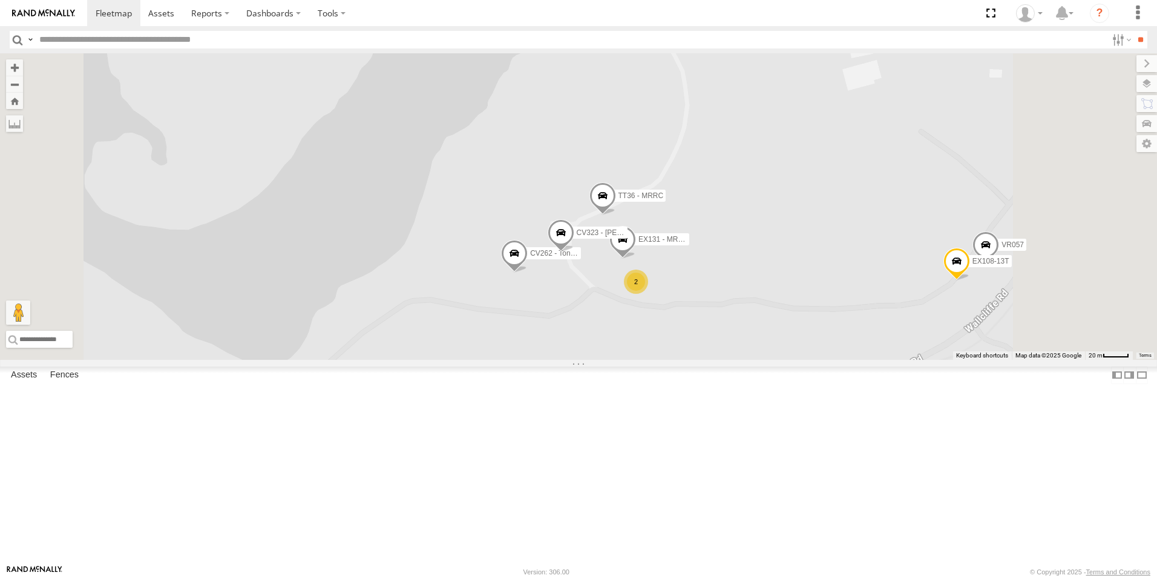
drag, startPoint x: 840, startPoint y: 330, endPoint x: 829, endPoint y: 349, distance: 21.7
click at [831, 360] on div "CV262 - Tont Settatree CV323 - [PERSON_NAME] TT36 - MRRC EX108-13T VR057 EX131 …" at bounding box center [578, 206] width 1157 height 306
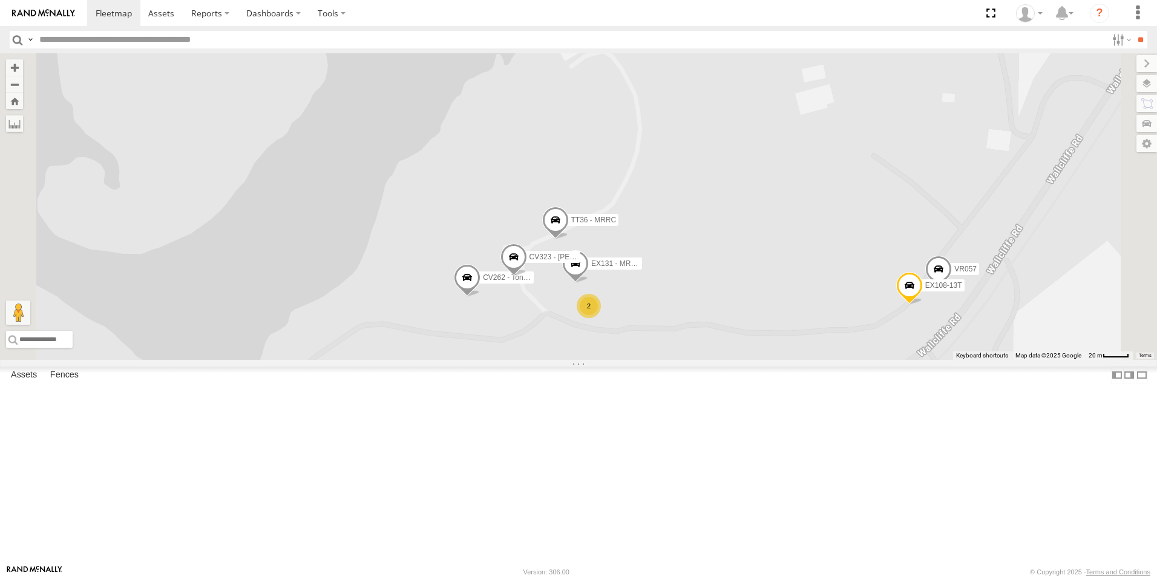
drag, startPoint x: 829, startPoint y: 326, endPoint x: 782, endPoint y: 352, distance: 53.9
click at [782, 352] on div "CV262 - Tont Settatree CV323 - [PERSON_NAME] TT36 - MRRC EX108-13T VR057 EX131 …" at bounding box center [578, 206] width 1157 height 306
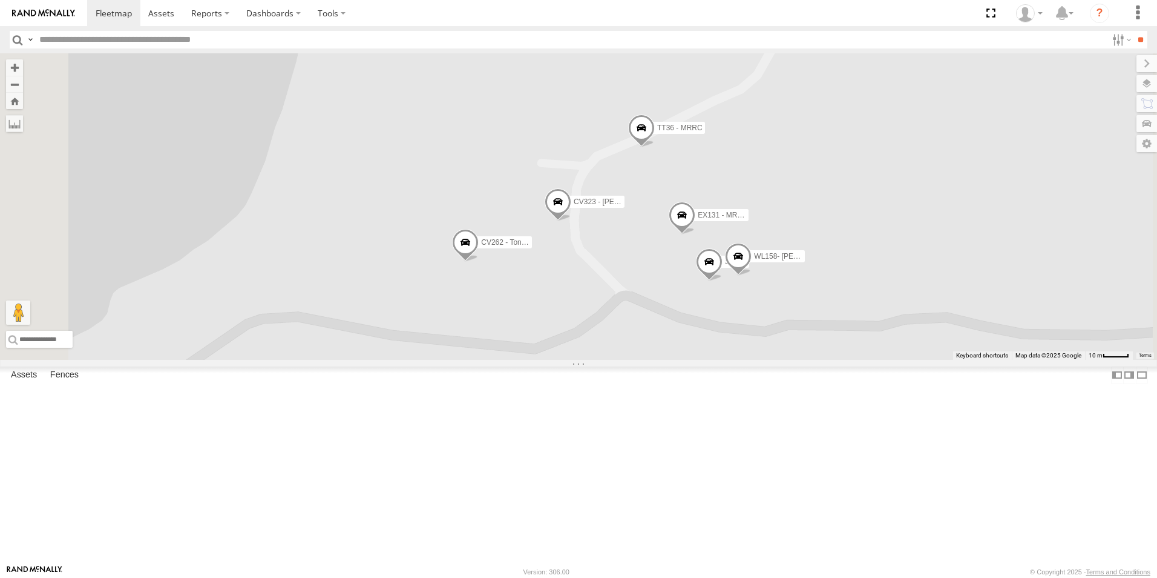
drag, startPoint x: 705, startPoint y: 413, endPoint x: 687, endPoint y: 513, distance: 102.1
click at [687, 360] on div "CV262 - Tont Settatree CV323 - [PERSON_NAME] TT36 - MRRC EX108-13T VR057 EX131 …" at bounding box center [578, 206] width 1157 height 306
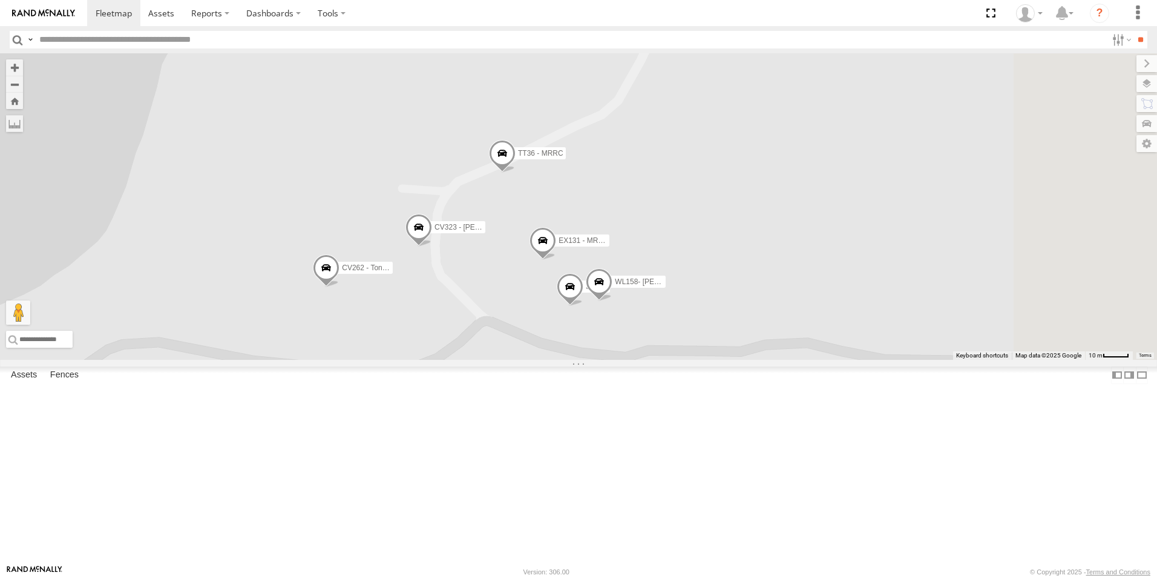
drag, startPoint x: 769, startPoint y: 440, endPoint x: 624, endPoint y: 467, distance: 147.7
click at [624, 360] on div "CV262 - Tont Settatree CV323 - [PERSON_NAME] TT36 - MRRC EX108-13T VR057 EX131 …" at bounding box center [578, 206] width 1157 height 306
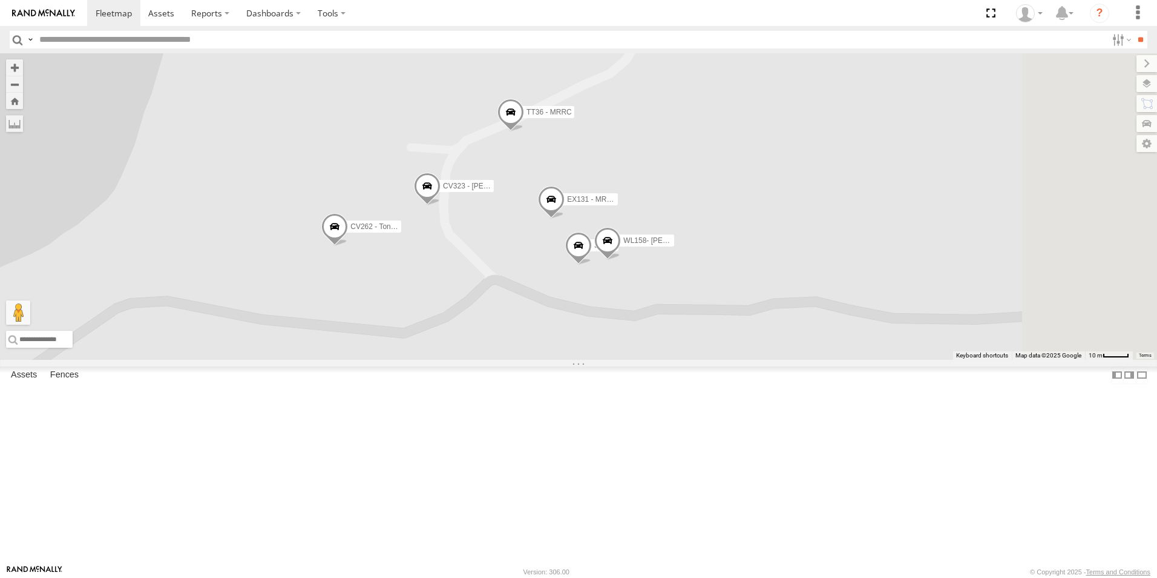
drag, startPoint x: 614, startPoint y: 433, endPoint x: 625, endPoint y: 374, distance: 59.7
click at [625, 360] on div "CV262 - Tont Settatree CV323 - [PERSON_NAME] TT36 - MRRC EX108-13T VR057 EX131 …" at bounding box center [578, 206] width 1157 height 306
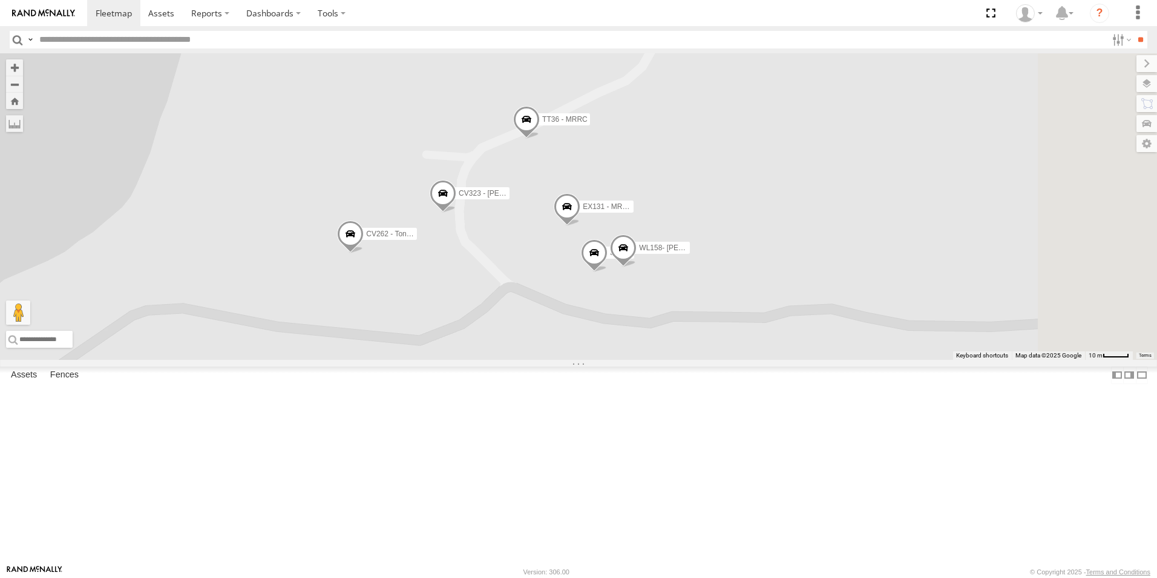
drag, startPoint x: 635, startPoint y: 386, endPoint x: 647, endPoint y: 404, distance: 21.8
click at [647, 360] on div "CV262 - Tont Settatree CV323 - [PERSON_NAME] TT36 - MRRC EX108-13T VR057 EX131 …" at bounding box center [578, 206] width 1157 height 306
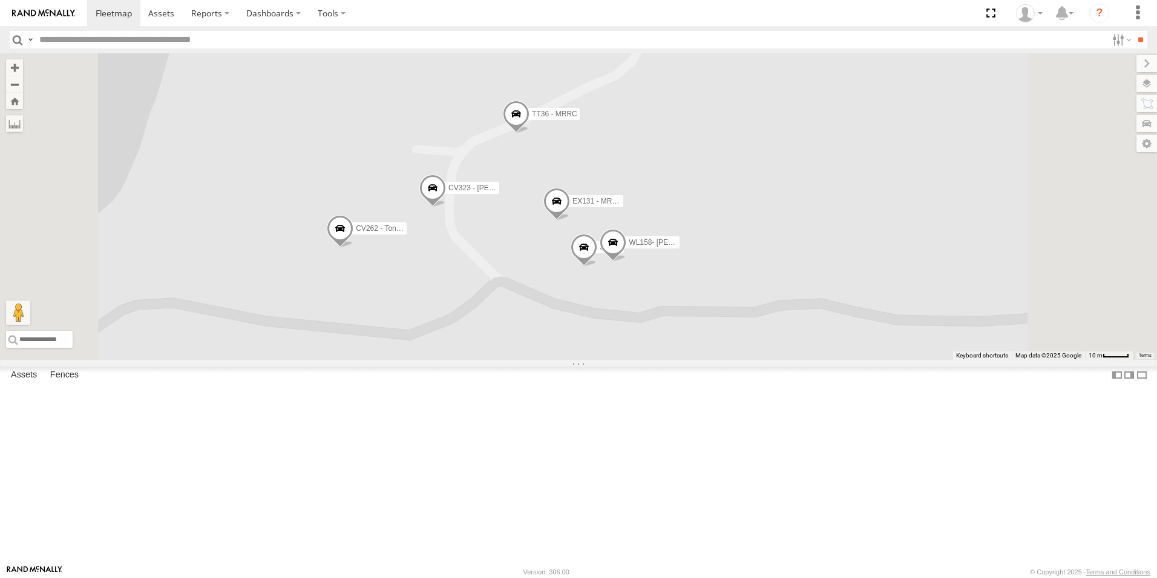
scroll to position [363, 0]
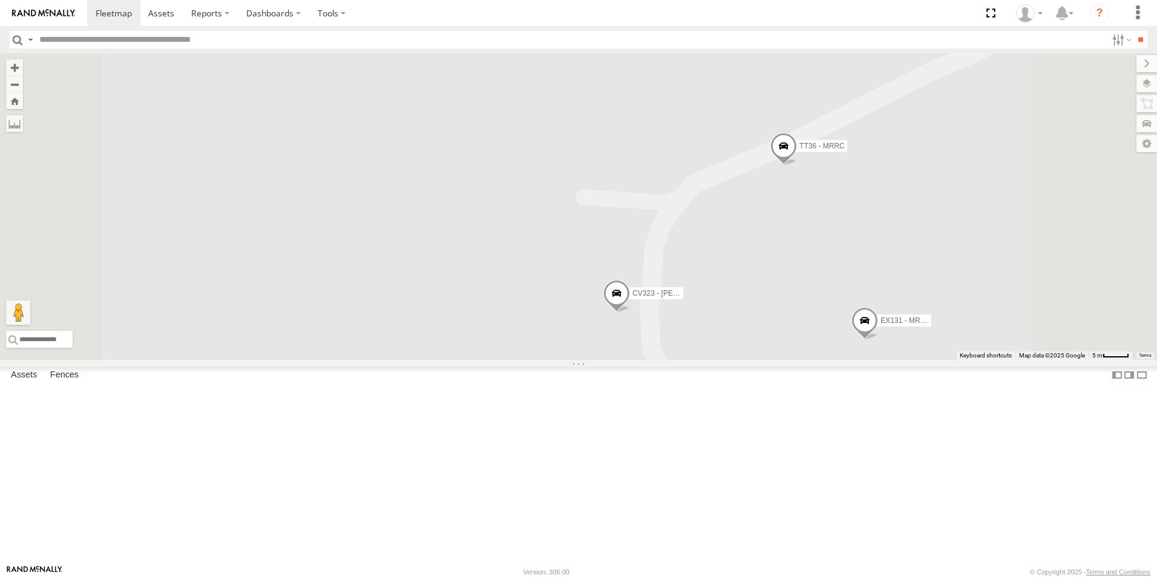
scroll to position [2119, 0]
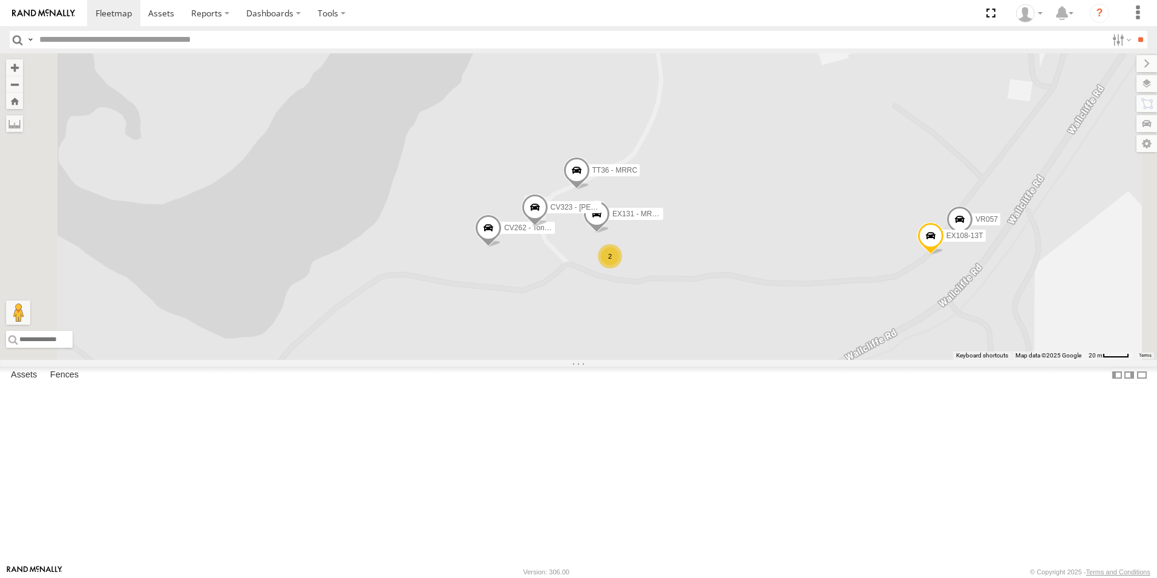
drag, startPoint x: 745, startPoint y: 383, endPoint x: 694, endPoint y: 343, distance: 64.7
click at [694, 343] on div "CV262 - Tont Settatree CV323 - [PERSON_NAME] TT36 - MRRC EX131 - MRRC-14T EX108…" at bounding box center [578, 206] width 1157 height 306
